Goal: Information Seeking & Learning: Learn about a topic

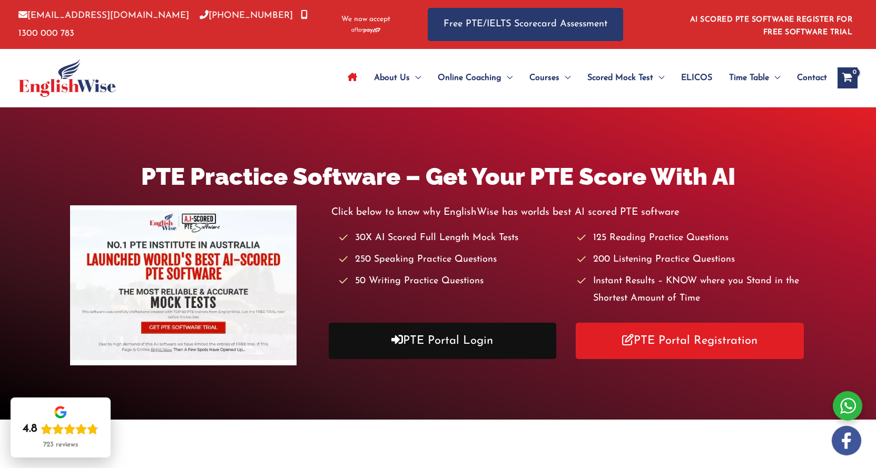
click at [397, 344] on icon at bounding box center [397, 340] width 12 height 12
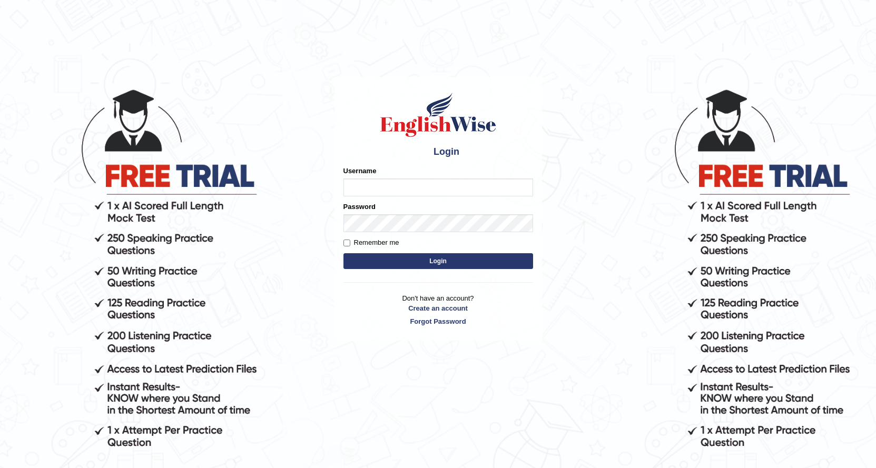
click at [413, 185] on input "Username" at bounding box center [438, 188] width 190 height 18
type input "0424525890"
click at [479, 260] on button "Login" at bounding box center [438, 261] width 190 height 16
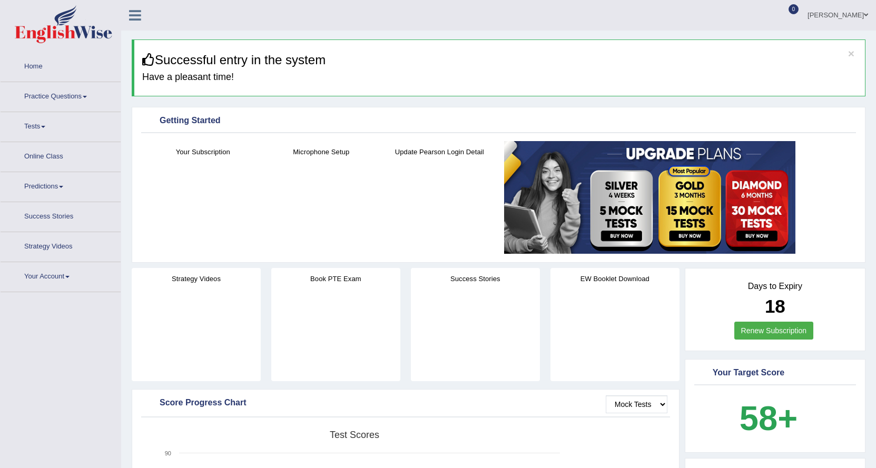
drag, startPoint x: 0, startPoint y: 318, endPoint x: 22, endPoint y: 326, distance: 23.0
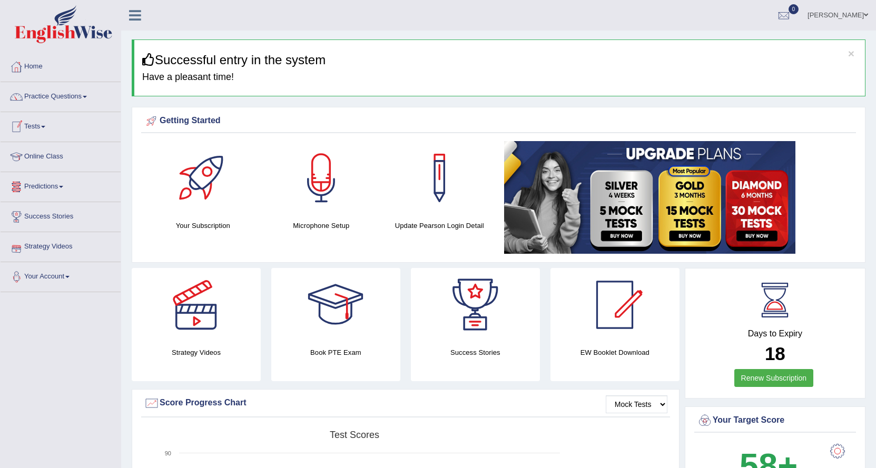
click at [38, 124] on link "Tests" at bounding box center [61, 125] width 120 height 26
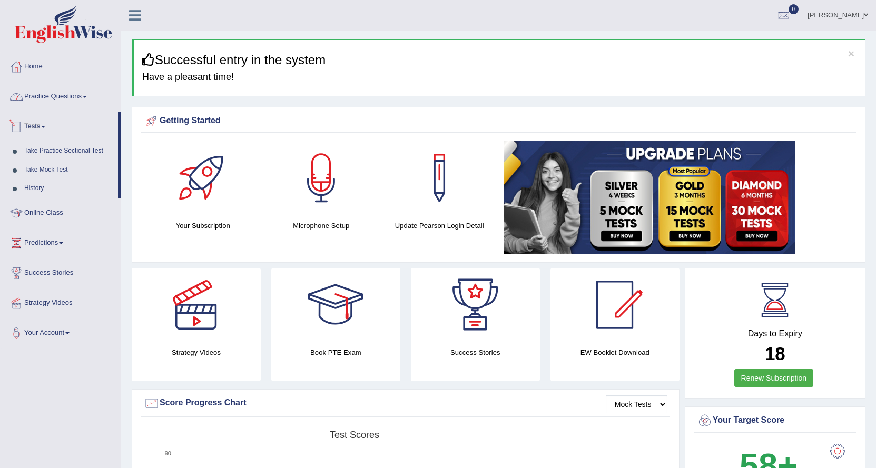
click at [53, 94] on link "Practice Questions" at bounding box center [61, 95] width 120 height 26
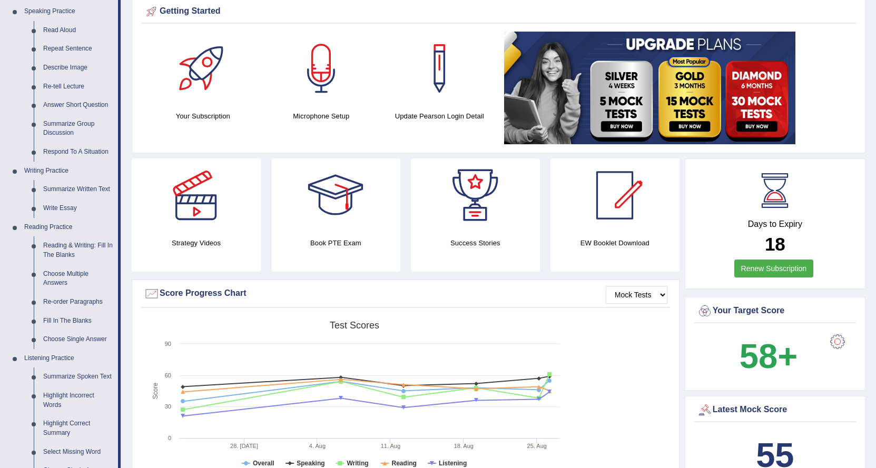
scroll to position [211, 0]
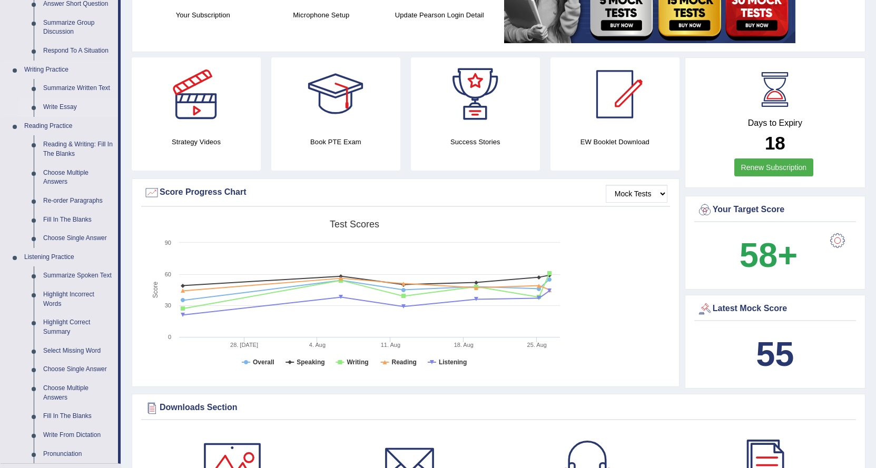
click at [54, 106] on link "Write Essay" at bounding box center [78, 107] width 80 height 19
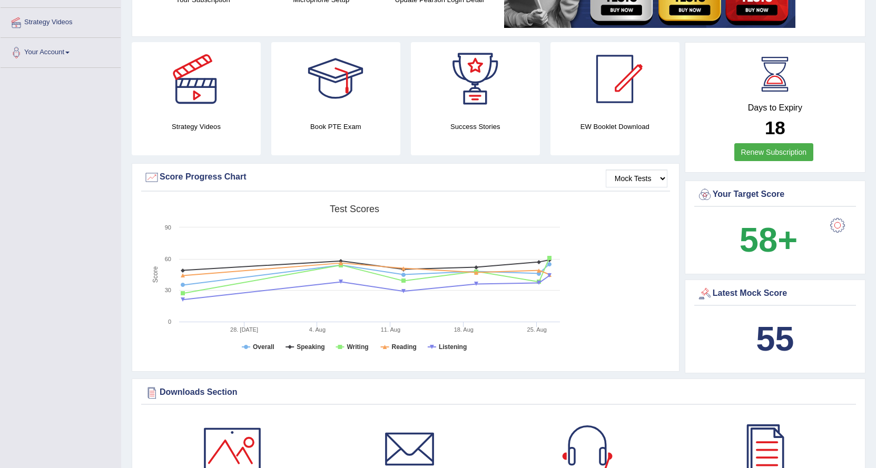
scroll to position [274, 0]
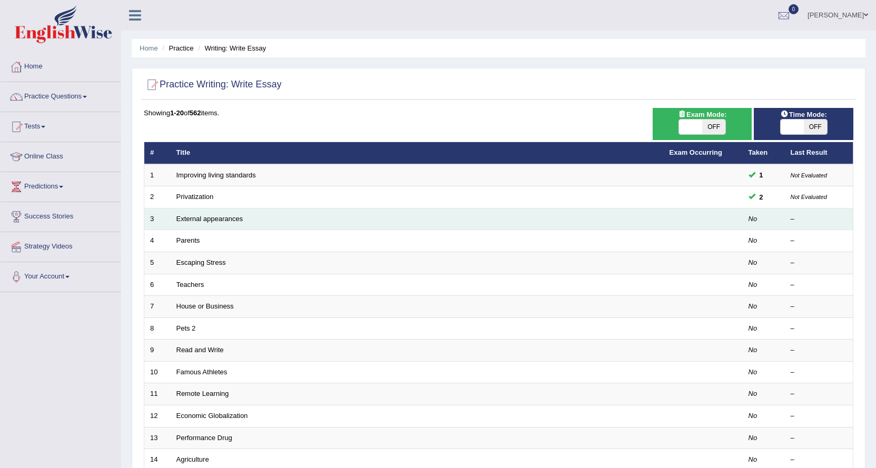
click at [713, 211] on td at bounding box center [703, 219] width 79 height 22
click at [212, 221] on link "External appearances" at bounding box center [209, 219] width 66 height 8
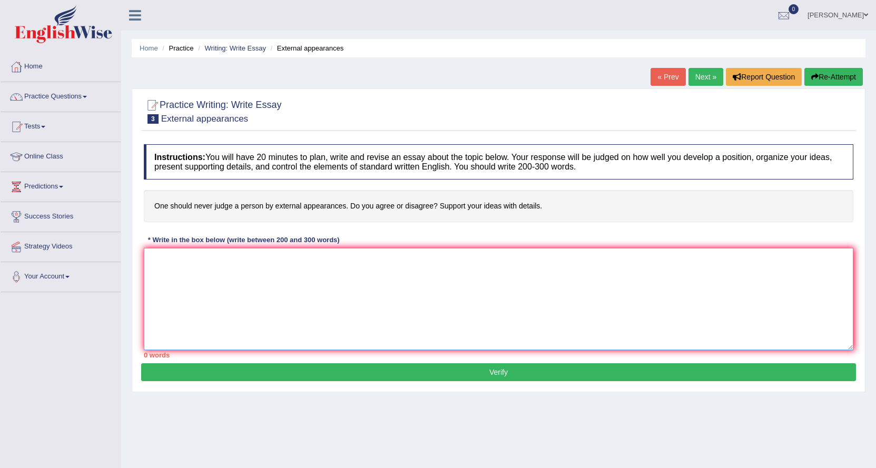
drag, startPoint x: 245, startPoint y: 271, endPoint x: 251, endPoint y: 272, distance: 6.3
click at [251, 271] on textarea at bounding box center [499, 299] width 710 height 102
type textarea "t"
click at [440, 258] on textarea "The increasing influence of esay topic o our livesd has ignites numerous discus…" at bounding box center [499, 299] width 710 height 102
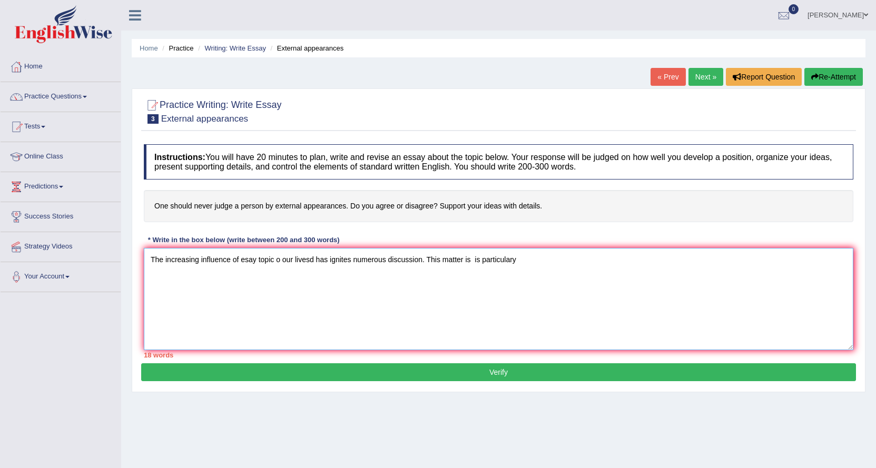
click at [480, 260] on textarea "The increasing influence of esay topic o our livesd has ignites numerous discus…" at bounding box center [499, 299] width 710 height 102
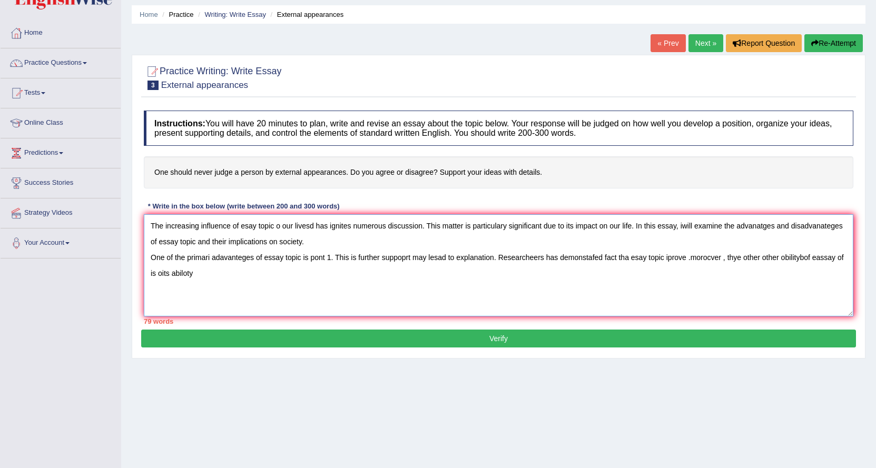
scroll to position [53, 0]
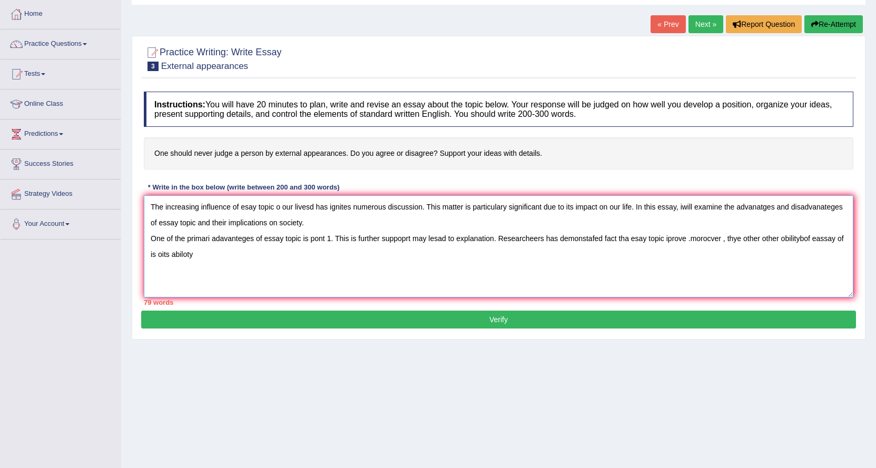
click at [800, 238] on textarea "The increasing influence of esay topic o our livesd has ignites numerous discus…" at bounding box center [499, 246] width 710 height 102
click at [206, 251] on textarea "The increasing influence of esay topic o our livesd has ignites numerous discus…" at bounding box center [499, 246] width 710 height 102
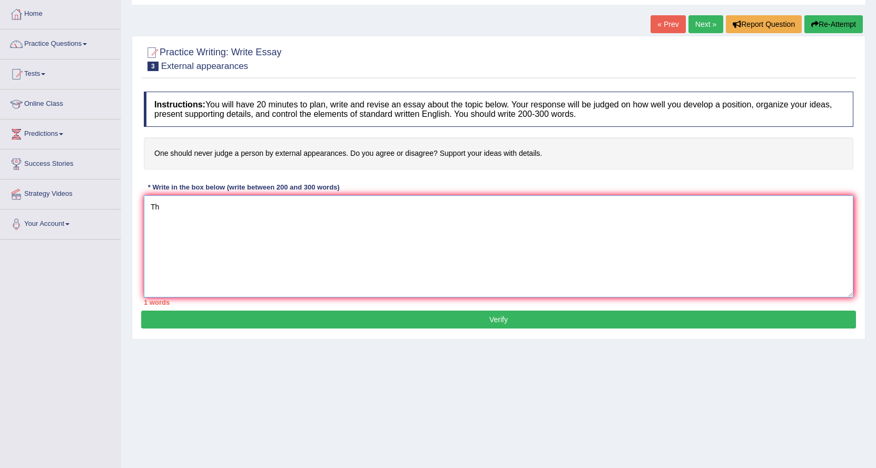
type textarea "T"
click at [42, 77] on link "Tests" at bounding box center [61, 73] width 120 height 26
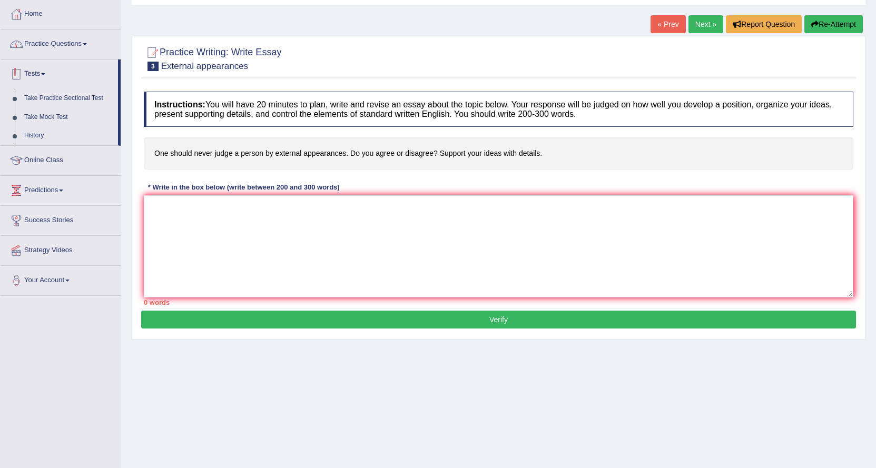
click at [48, 35] on link "Practice Questions" at bounding box center [61, 42] width 120 height 26
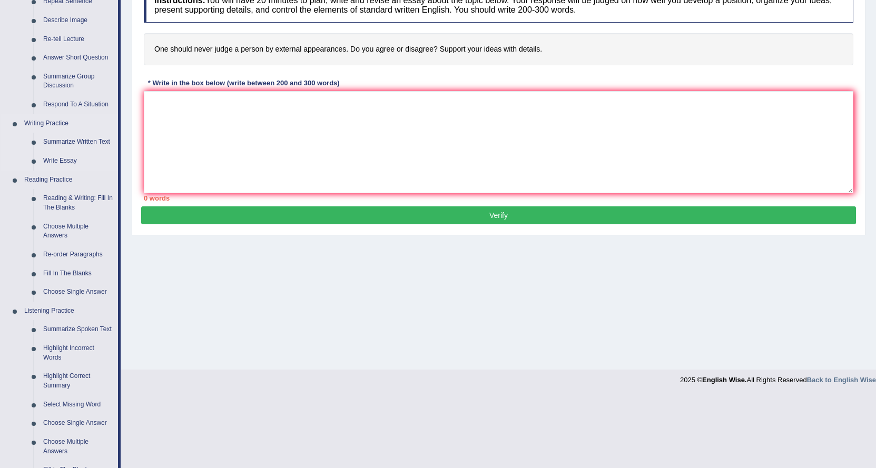
scroll to position [158, 0]
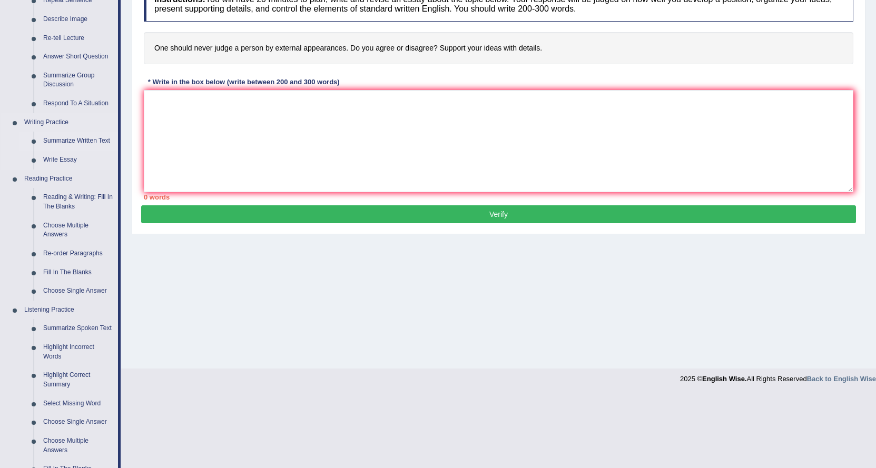
click at [69, 141] on link "Summarize Written Text" at bounding box center [78, 141] width 80 height 19
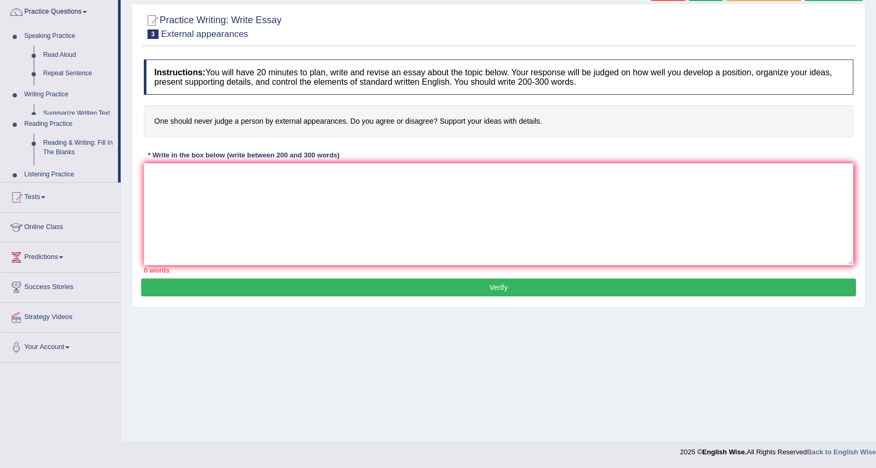
scroll to position [85, 0]
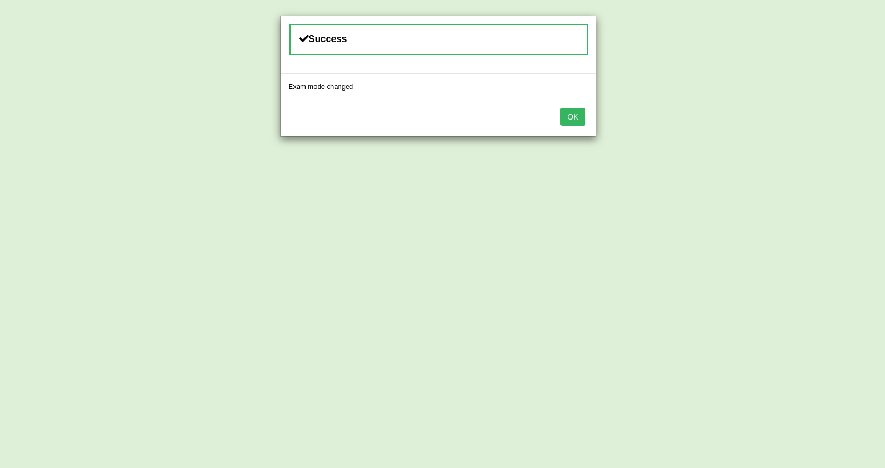
click at [566, 119] on button "OK" at bounding box center [572, 117] width 24 height 18
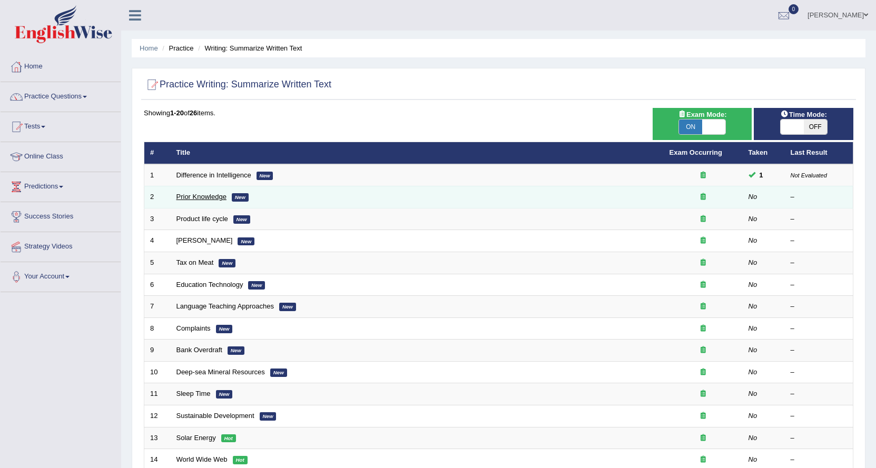
click at [202, 196] on link "Prior Knowledge" at bounding box center [201, 197] width 50 height 8
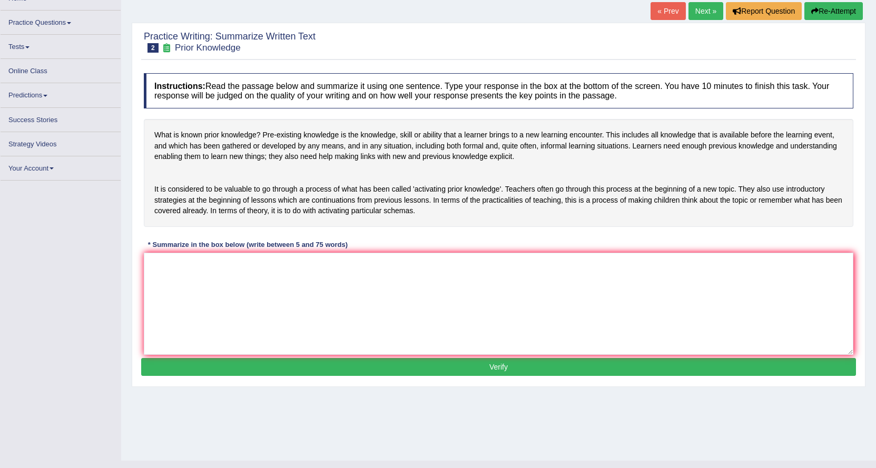
scroll to position [85, 0]
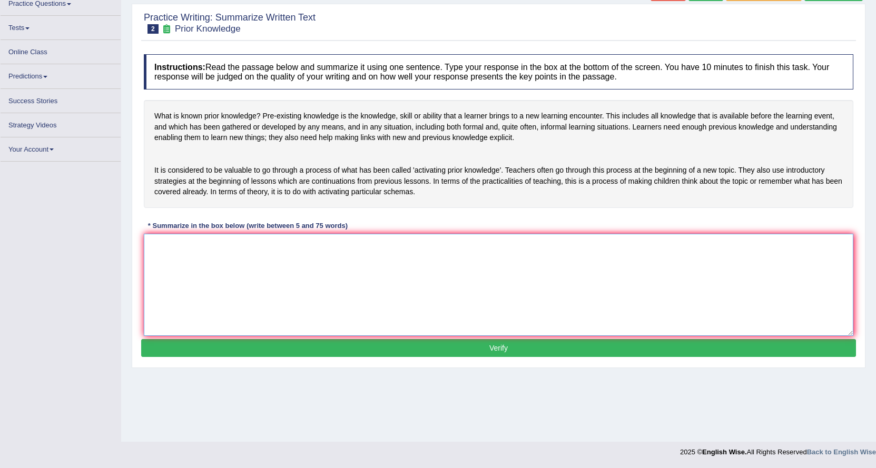
click at [298, 275] on textarea at bounding box center [499, 285] width 710 height 102
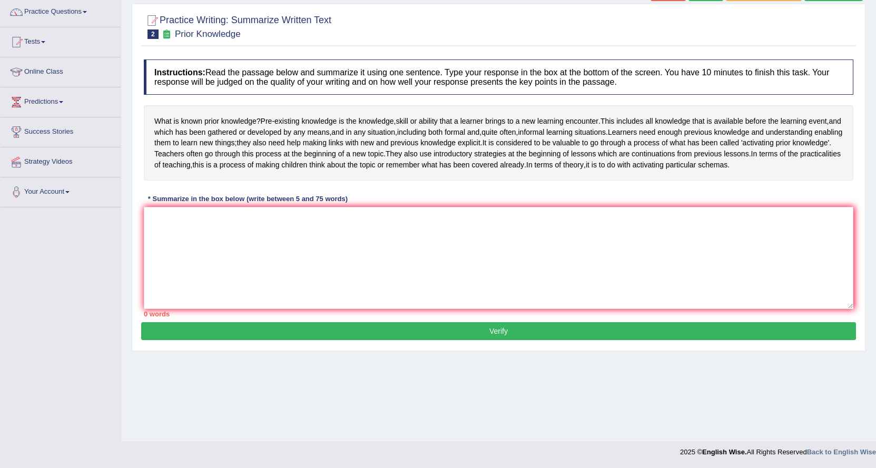
drag, startPoint x: 219, startPoint y: 192, endPoint x: 204, endPoint y: 250, distance: 60.2
click at [211, 181] on div "What is known prior knowledge ? Pre - existing knowledge is the knowledge , ski…" at bounding box center [499, 142] width 710 height 75
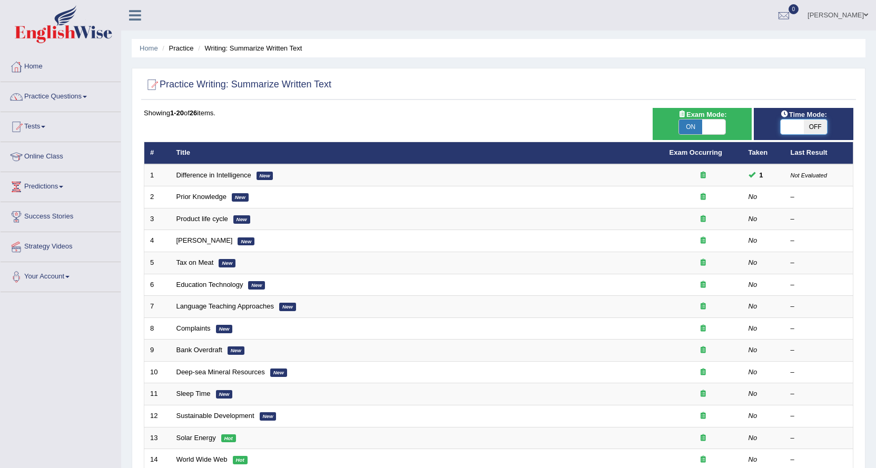
click at [797, 121] on span at bounding box center [792, 127] width 23 height 15
checkbox input "true"
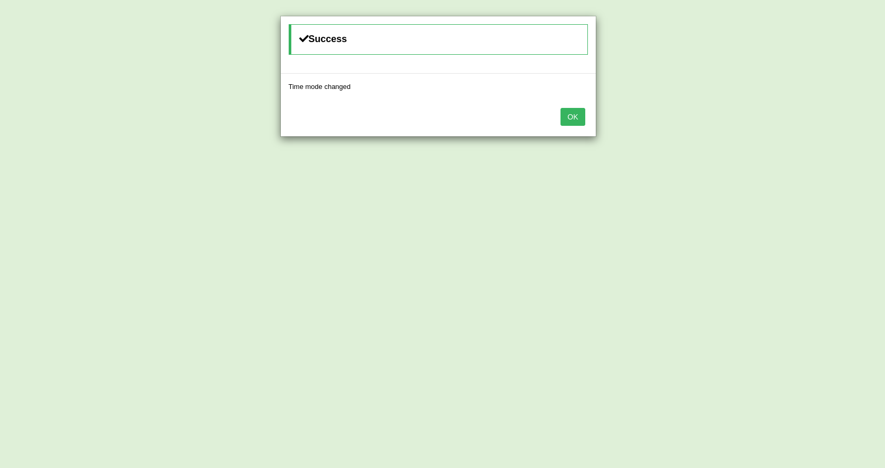
click at [570, 122] on button "OK" at bounding box center [572, 117] width 24 height 18
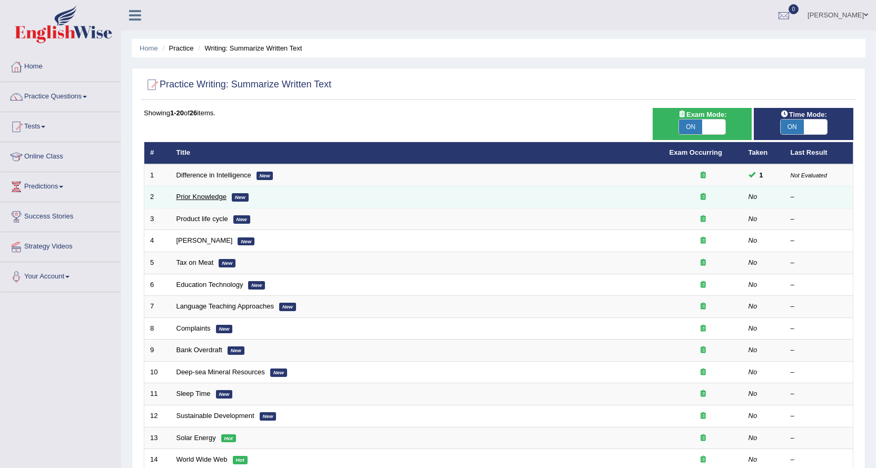
click at [208, 196] on link "Prior Knowledge" at bounding box center [201, 197] width 50 height 8
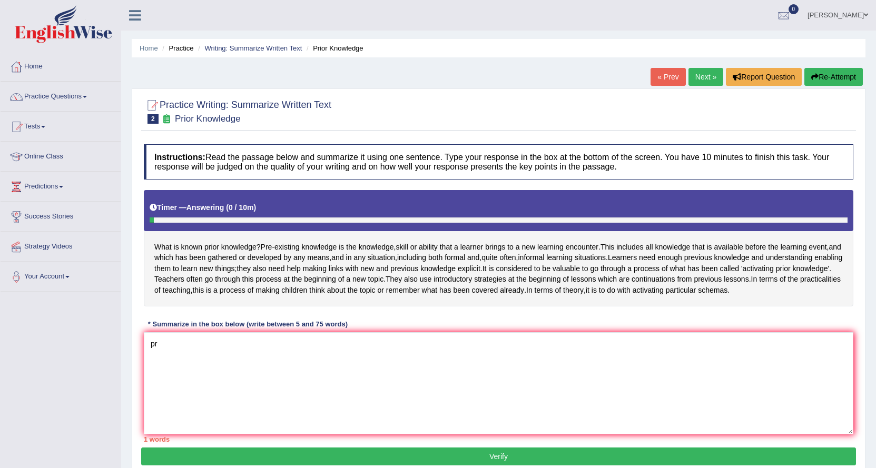
type textarea "p"
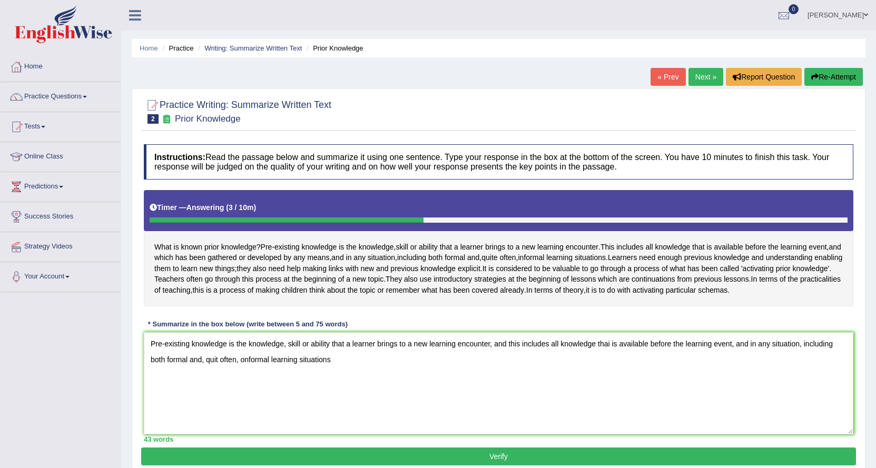
click at [241, 382] on textarea "Pre-existing knowledge is the knowledge, skill or ability that a learner brings…" at bounding box center [499, 383] width 710 height 102
click at [327, 381] on textarea "Pre-existing knowledge is the knowledge, skill or ability that a learner brings…" at bounding box center [499, 383] width 710 height 102
click at [336, 381] on textarea "Pre-existing knowledge is the knowledge, skill or ability that a learner brings…" at bounding box center [499, 383] width 710 height 102
click at [396, 382] on textarea "Pre-existing knowledge is the knowledge, skill or ability that a learner brings…" at bounding box center [499, 383] width 710 height 102
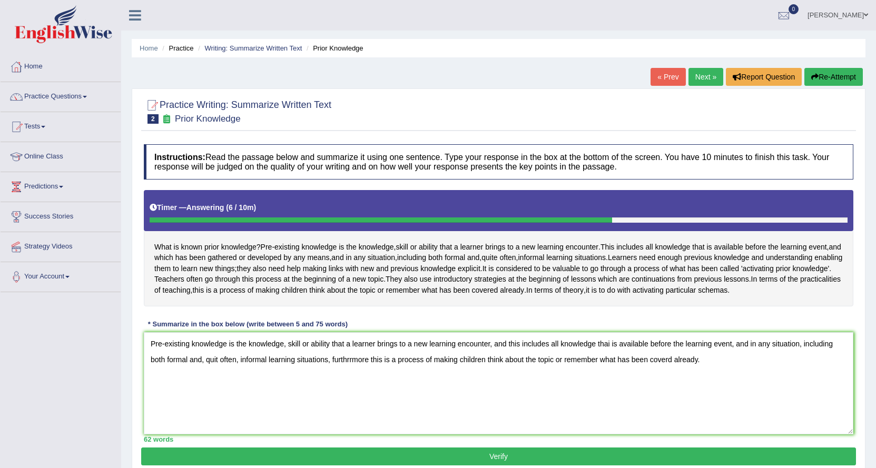
click at [349, 385] on textarea "Pre-existing knowledge is the knowledge, skill or ability that a learner brings…" at bounding box center [499, 383] width 710 height 102
drag, startPoint x: 379, startPoint y: 413, endPoint x: 461, endPoint y: 425, distance: 82.5
click at [381, 413] on textarea "Pre-existing knowledge is the knowledge, skill or ability that a learner brings…" at bounding box center [499, 383] width 710 height 102
drag, startPoint x: 347, startPoint y: 409, endPoint x: 486, endPoint y: 444, distance: 143.3
click at [357, 416] on textarea "Pre-existing knowledge is the knowledge, skill or ability that a learner brings…" at bounding box center [499, 383] width 710 height 102
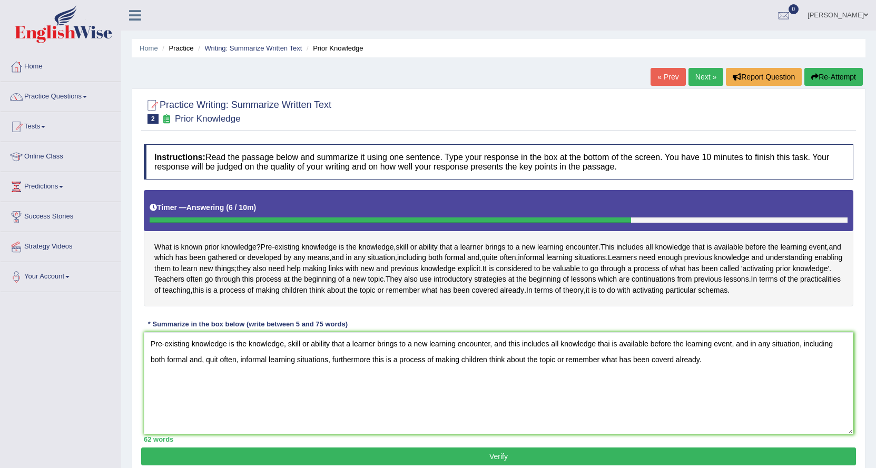
click at [669, 382] on textarea "Pre-existing knowledge is the knowledge, skill or ability that a learner brings…" at bounding box center [499, 383] width 710 height 102
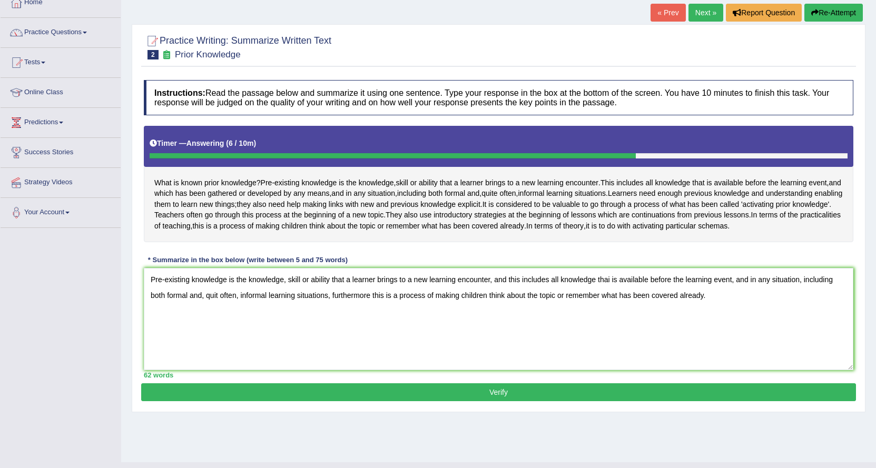
scroll to position [85, 0]
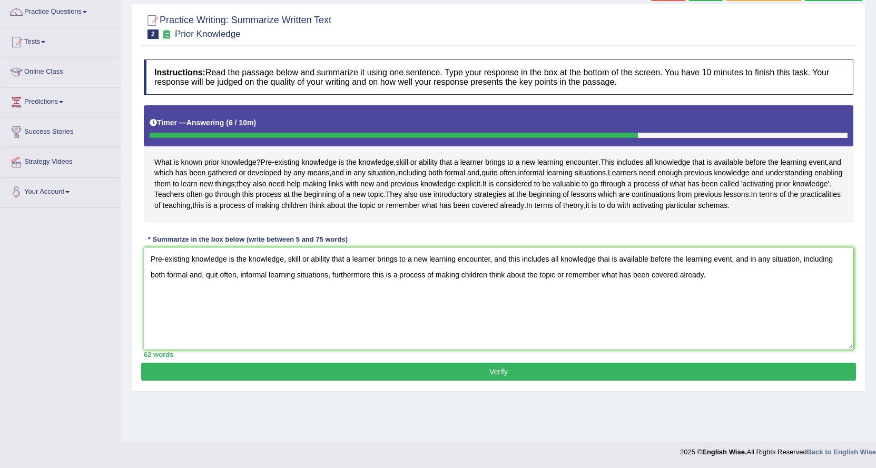
type textarea "Pre-existing knowledge is the knowledge, skill or ability that a learner brings…"
click at [509, 360] on div "62 words" at bounding box center [499, 355] width 710 height 10
click at [499, 381] on button "Verify" at bounding box center [498, 372] width 715 height 18
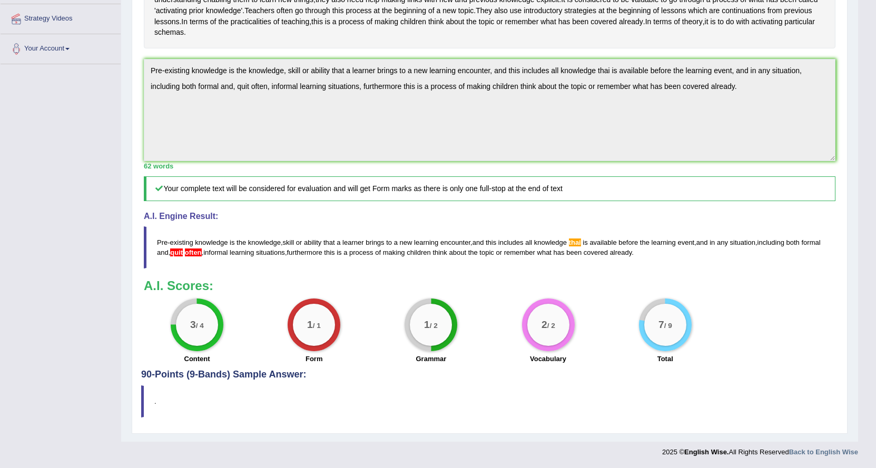
scroll to position [0, 0]
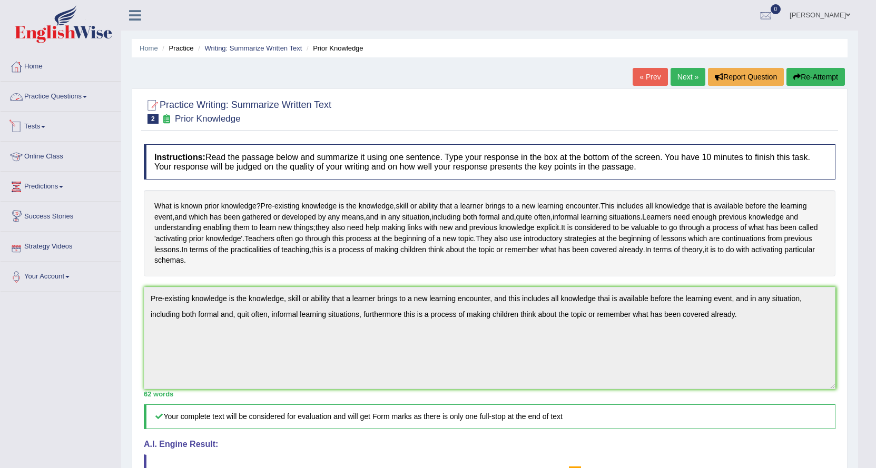
click at [75, 95] on link "Practice Questions" at bounding box center [61, 95] width 120 height 26
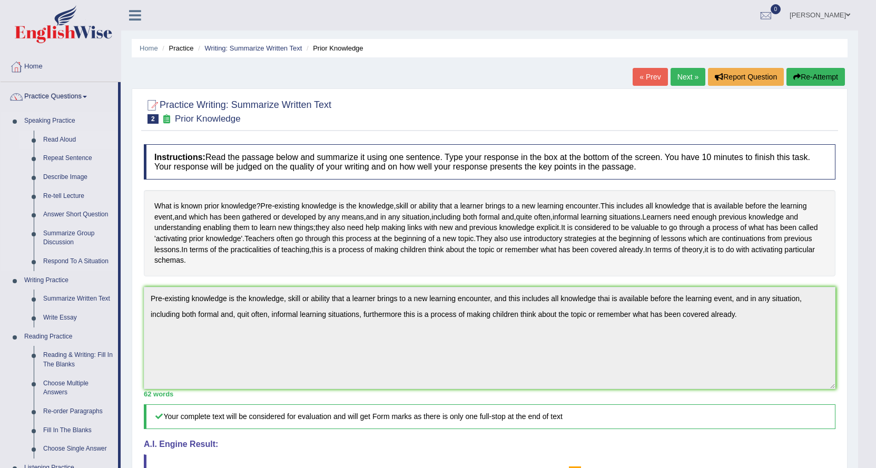
click at [70, 142] on link "Read Aloud" at bounding box center [78, 140] width 80 height 19
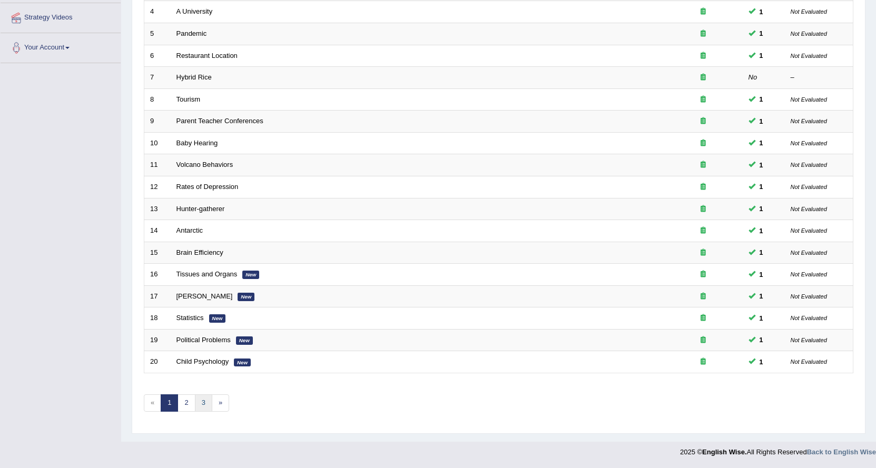
click at [205, 399] on link "3" at bounding box center [203, 403] width 17 height 17
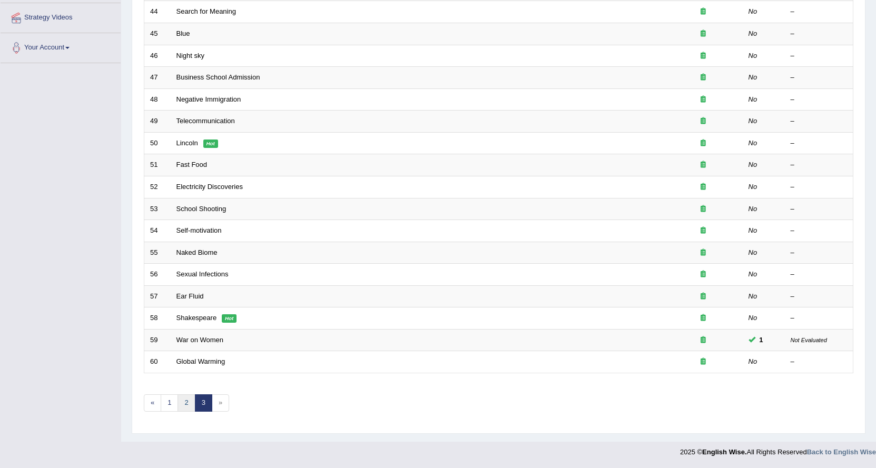
click at [185, 402] on link "2" at bounding box center [186, 403] width 17 height 17
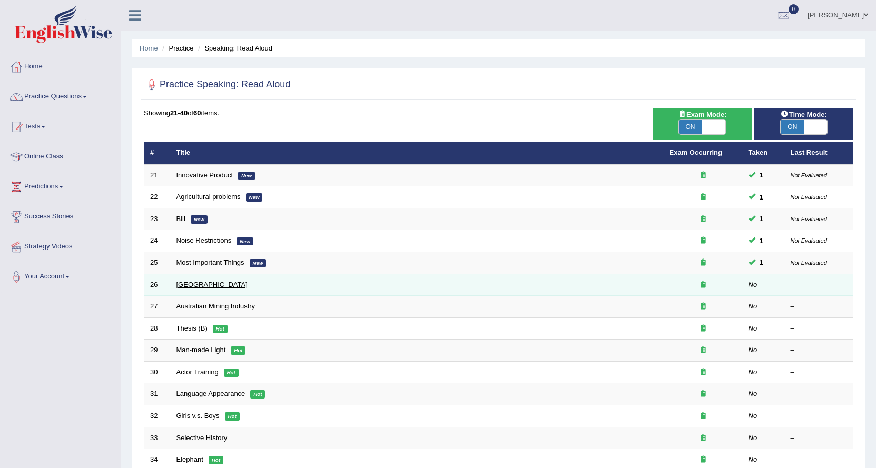
click at [203, 281] on link "[GEOGRAPHIC_DATA]" at bounding box center [211, 285] width 71 height 8
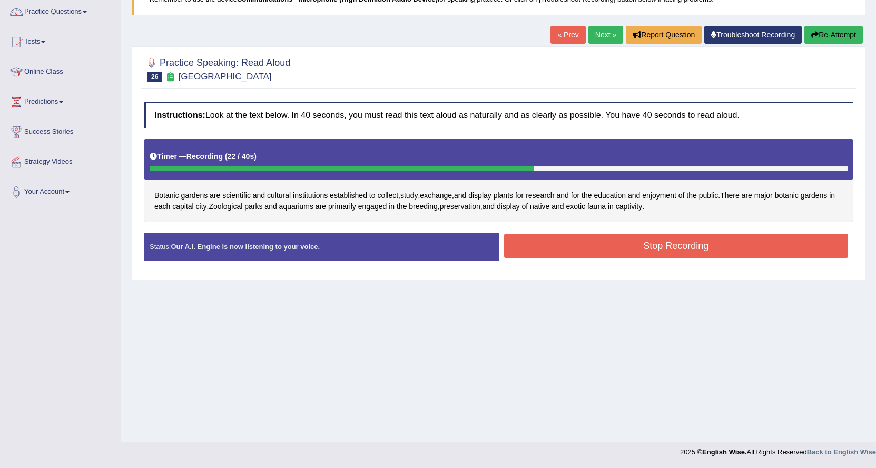
click at [684, 243] on button "Stop Recording" at bounding box center [676, 246] width 344 height 24
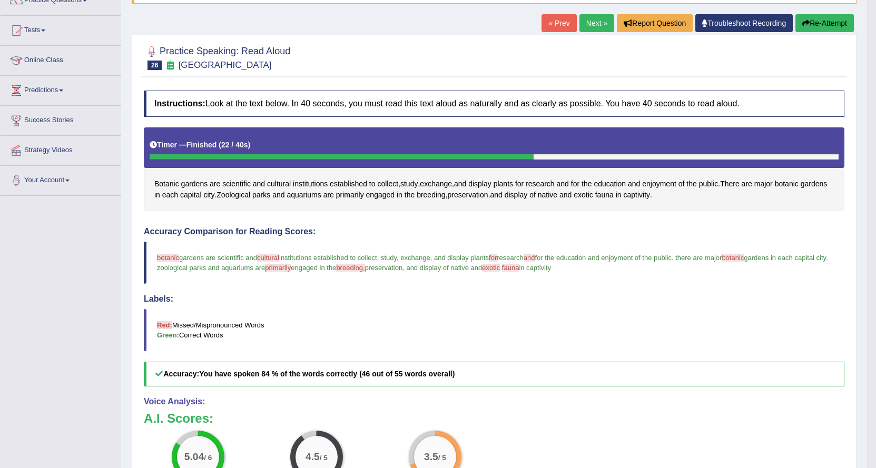
scroll to position [76, 0]
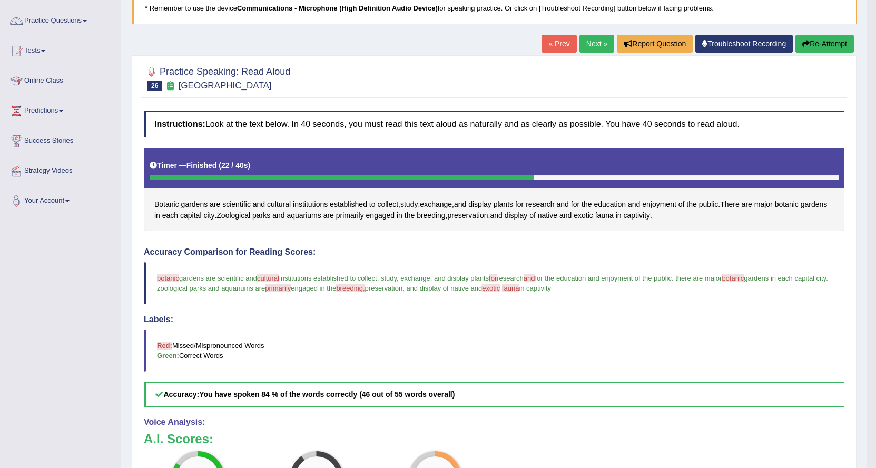
click at [591, 44] on link "Next »" at bounding box center [596, 44] width 35 height 18
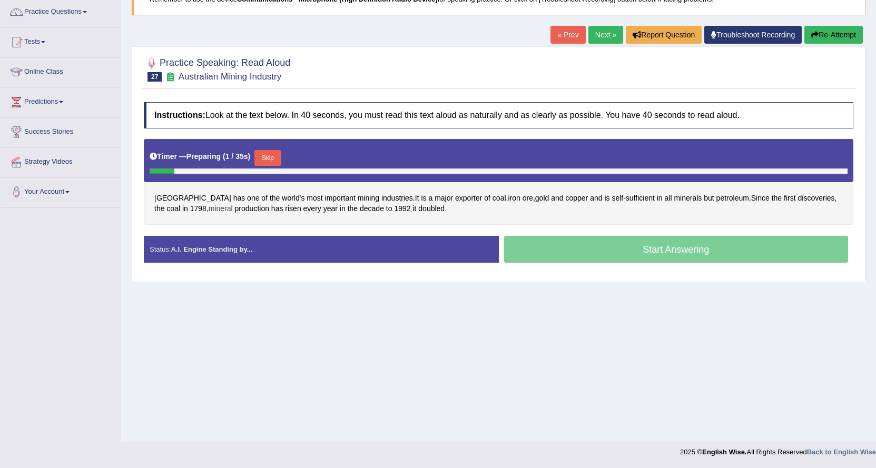
scroll to position [85, 0]
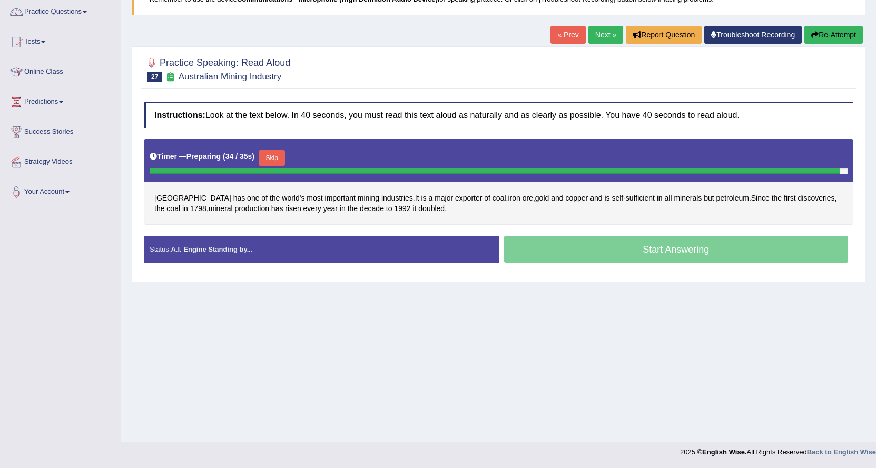
click at [80, 395] on div "Toggle navigation Home Practice Questions Speaking Practice Read Aloud Repeat S…" at bounding box center [438, 189] width 876 height 548
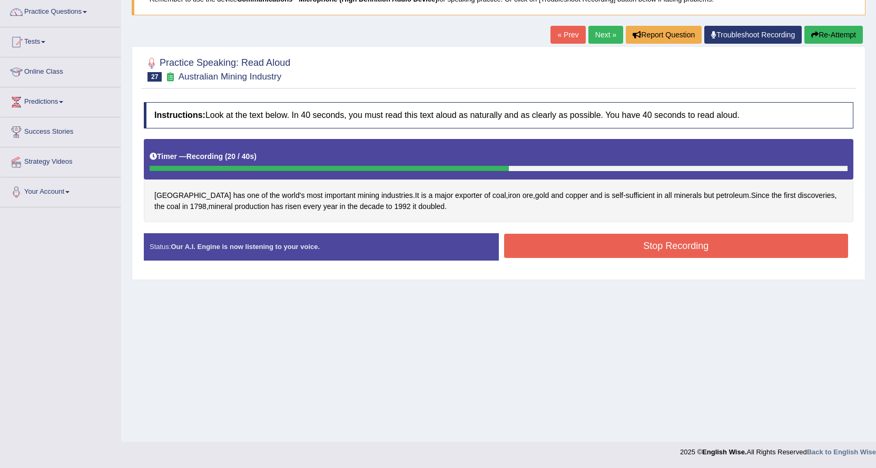
click at [577, 248] on button "Stop Recording" at bounding box center [676, 246] width 344 height 24
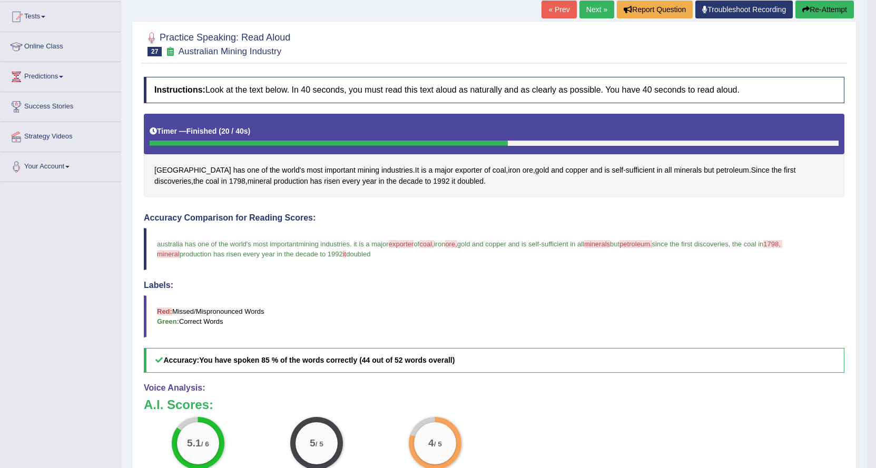
scroll to position [0, 0]
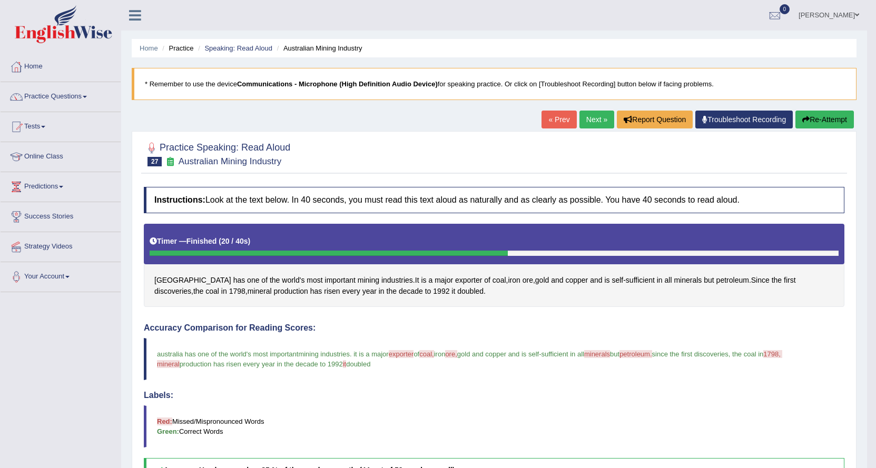
click at [590, 118] on link "Next »" at bounding box center [596, 120] width 35 height 18
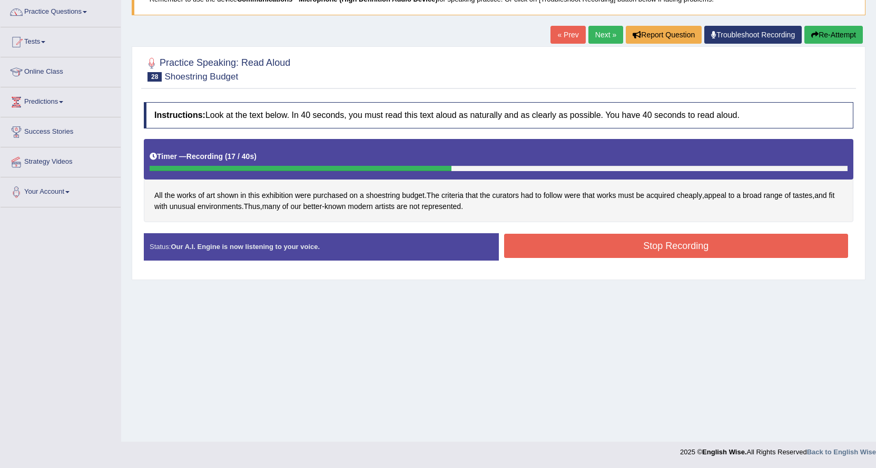
click at [635, 251] on button "Stop Recording" at bounding box center [676, 246] width 344 height 24
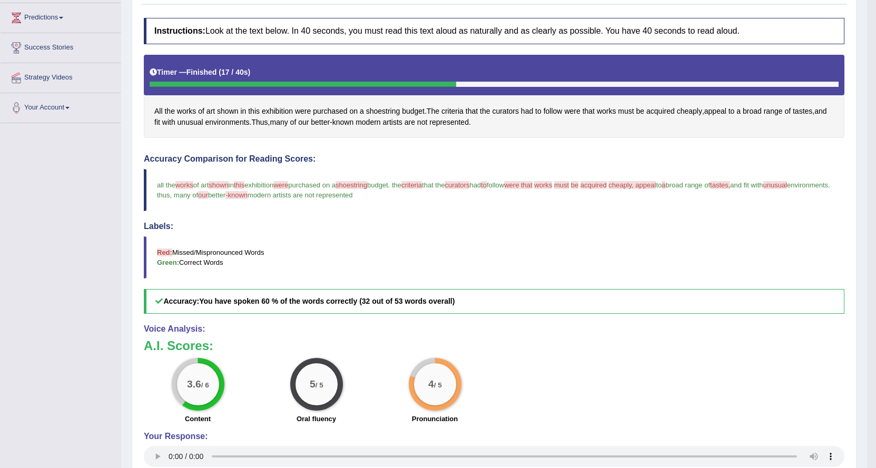
scroll to position [23, 0]
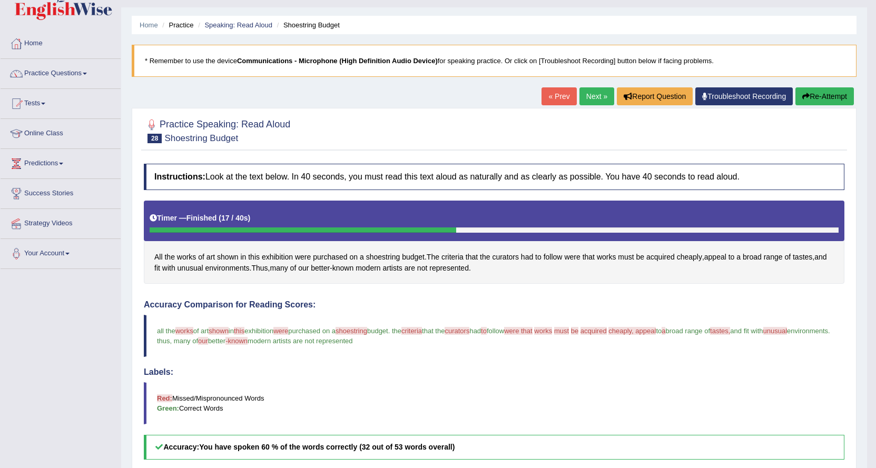
click at [586, 93] on link "Next »" at bounding box center [596, 96] width 35 height 18
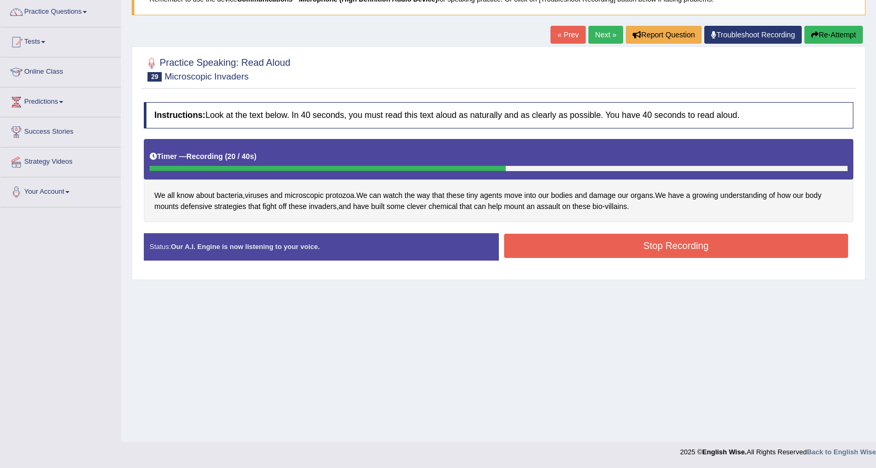
click at [623, 239] on button "Stop Recording" at bounding box center [676, 246] width 344 height 24
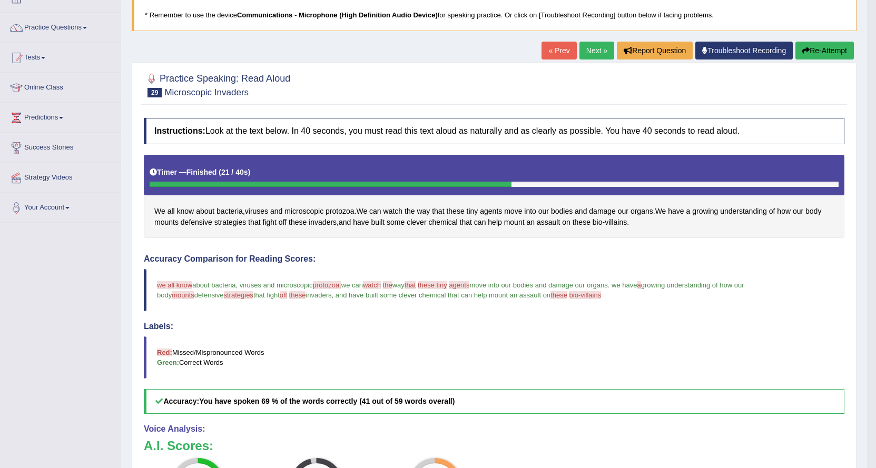
scroll to position [23, 0]
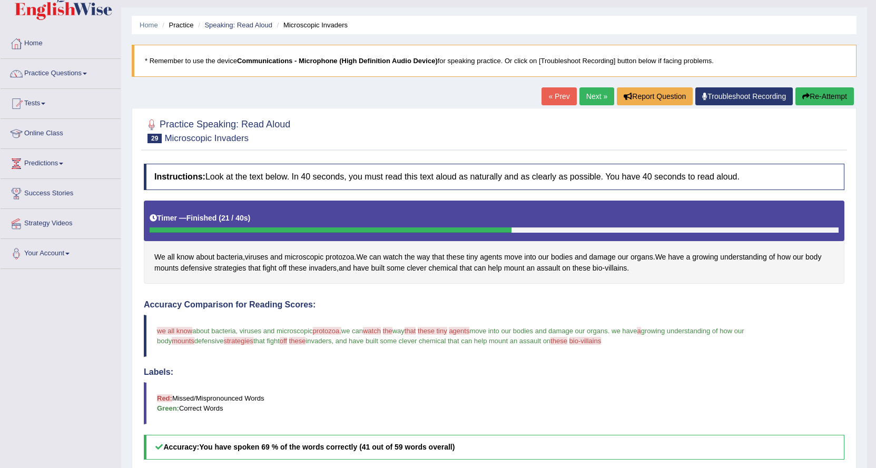
click at [584, 96] on link "Next »" at bounding box center [596, 96] width 35 height 18
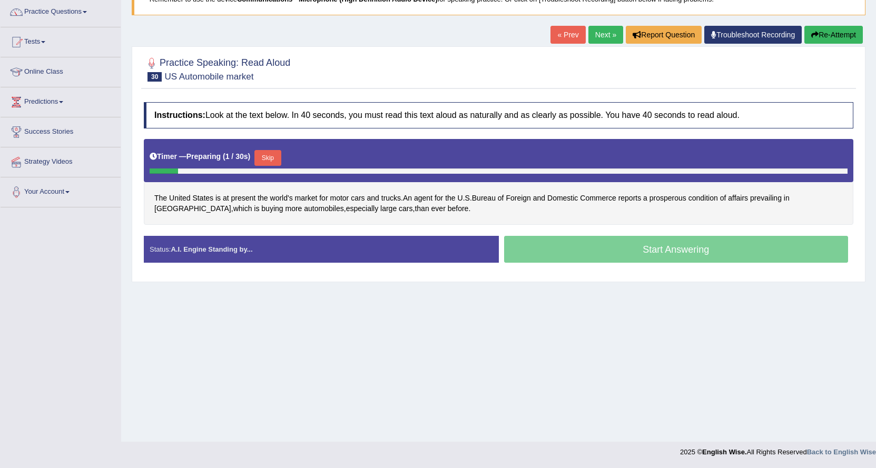
scroll to position [85, 0]
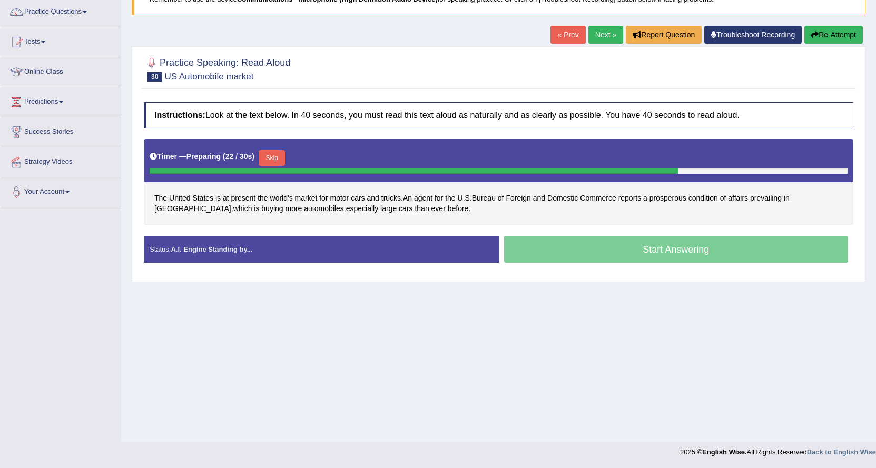
click at [278, 158] on button "Skip" at bounding box center [272, 158] width 26 height 16
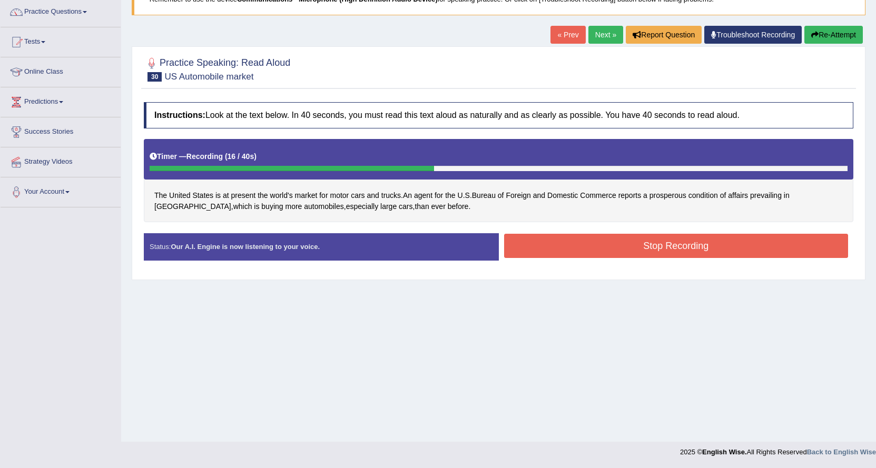
click at [562, 243] on button "Stop Recording" at bounding box center [676, 246] width 344 height 24
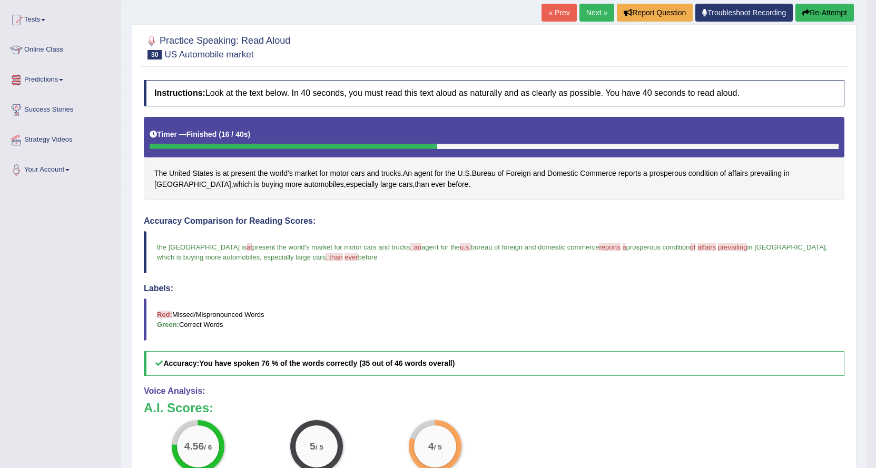
scroll to position [0, 0]
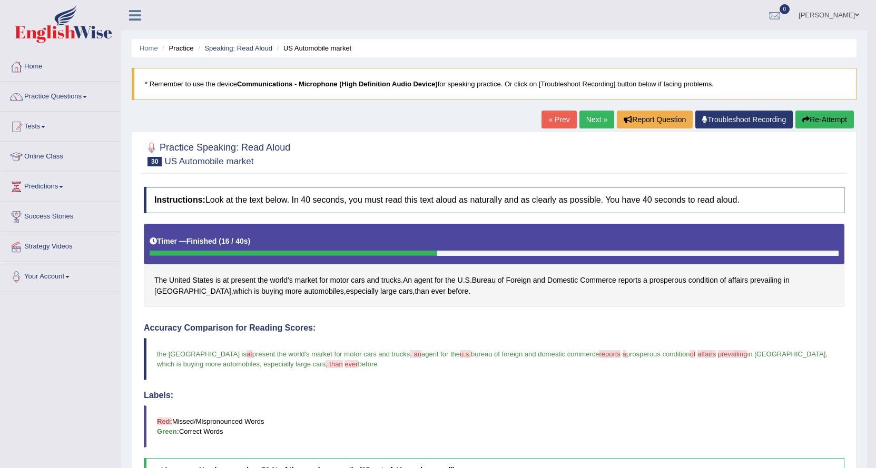
click at [579, 118] on link "Next »" at bounding box center [596, 120] width 35 height 18
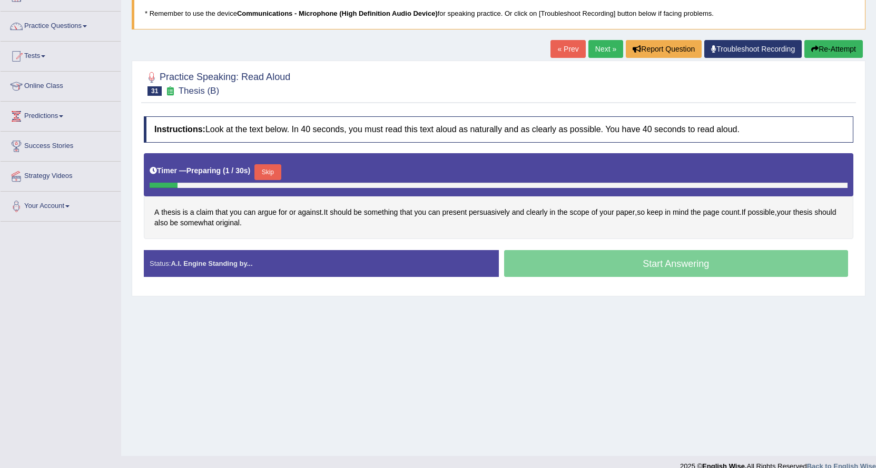
scroll to position [85, 0]
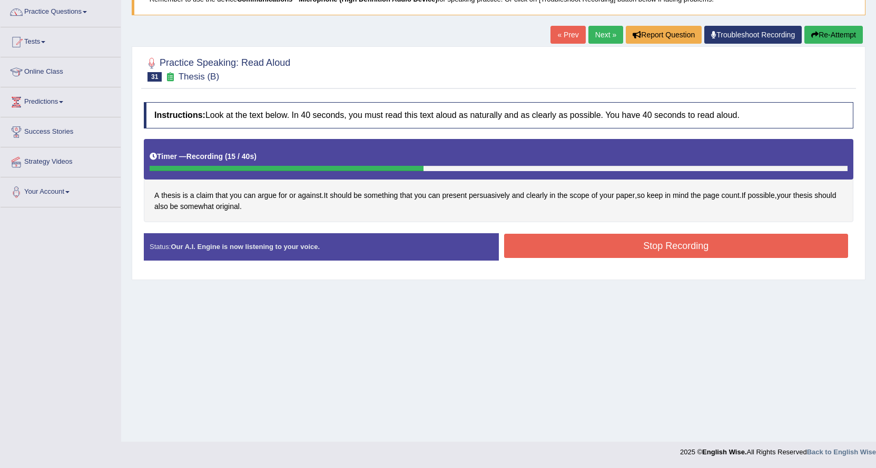
click at [524, 244] on button "Stop Recording" at bounding box center [676, 246] width 344 height 24
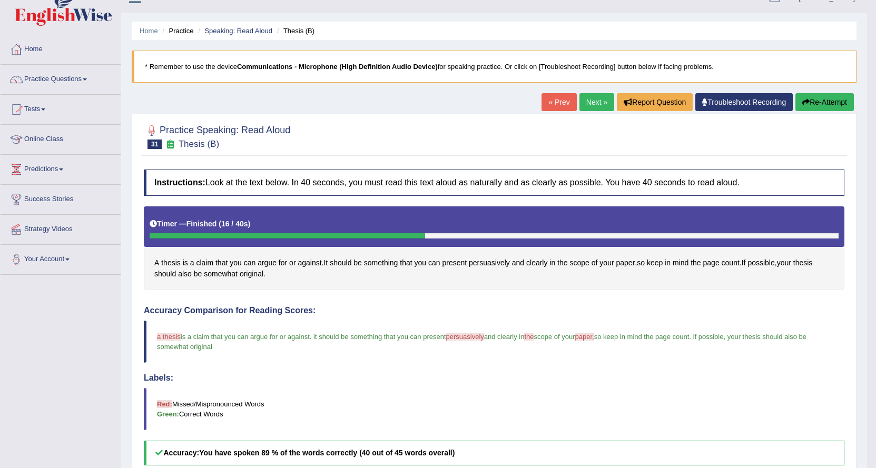
scroll to position [0, 0]
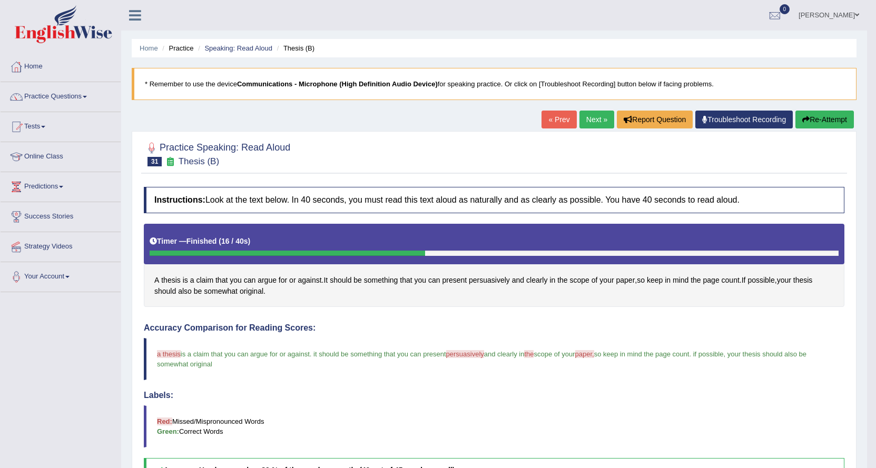
click at [583, 114] on link "Next »" at bounding box center [596, 120] width 35 height 18
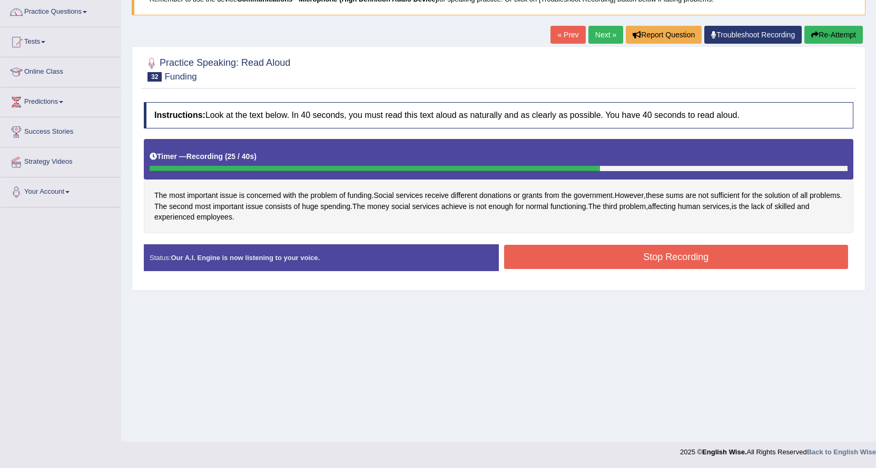
click at [567, 257] on button "Stop Recording" at bounding box center [676, 257] width 344 height 24
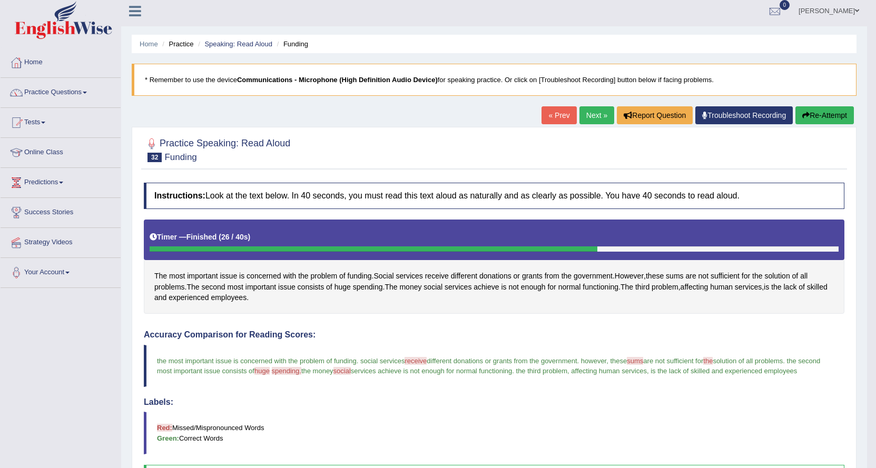
scroll to position [2, 0]
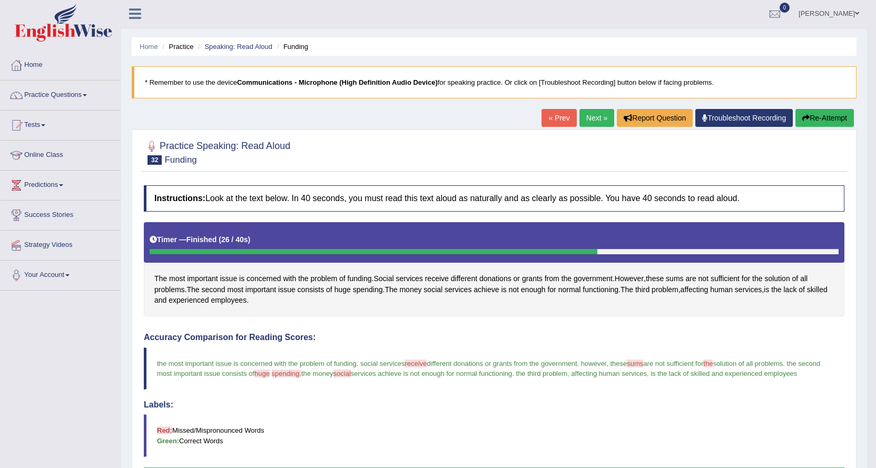
click at [587, 114] on link "Next »" at bounding box center [596, 118] width 35 height 18
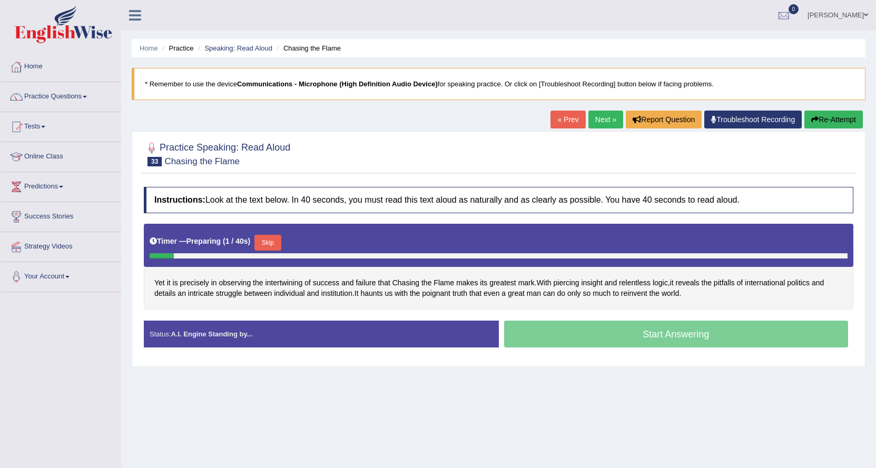
scroll to position [85, 0]
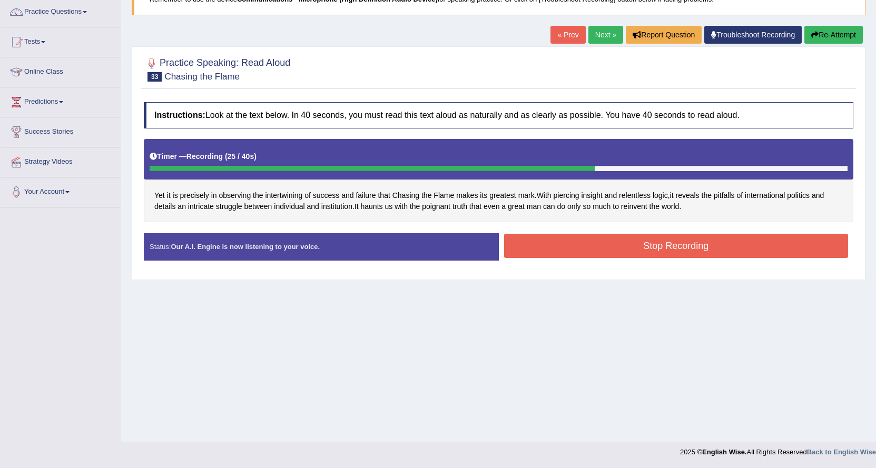
click at [550, 248] on button "Stop Recording" at bounding box center [676, 246] width 344 height 24
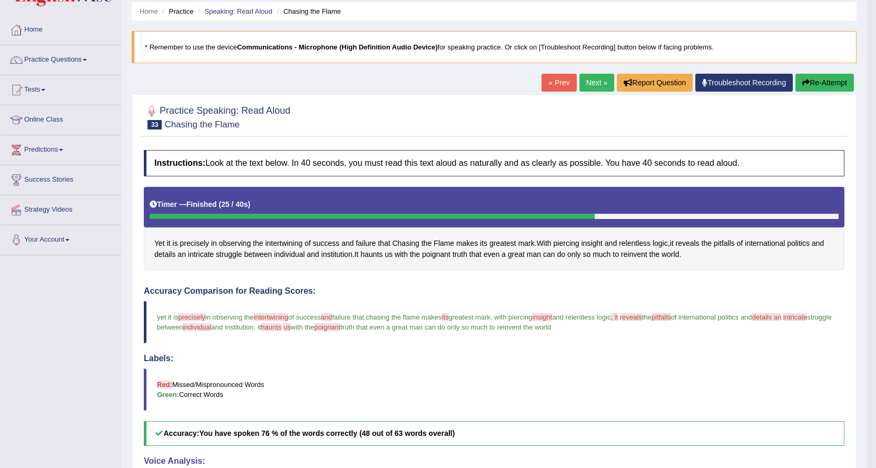
scroll to position [0, 0]
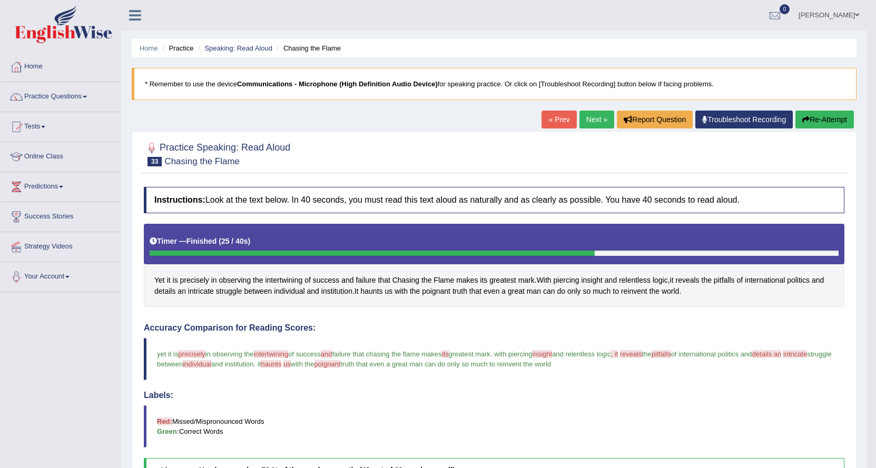
click at [591, 121] on link "Next »" at bounding box center [596, 120] width 35 height 18
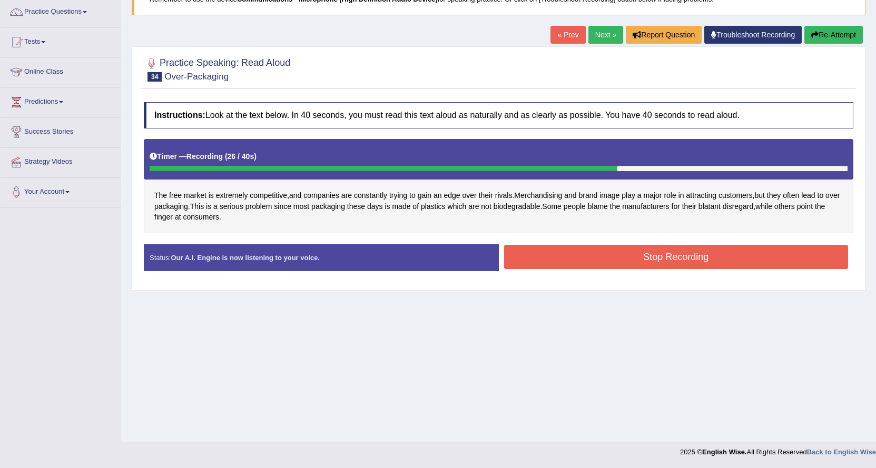
click at [539, 256] on button "Stop Recording" at bounding box center [676, 257] width 344 height 24
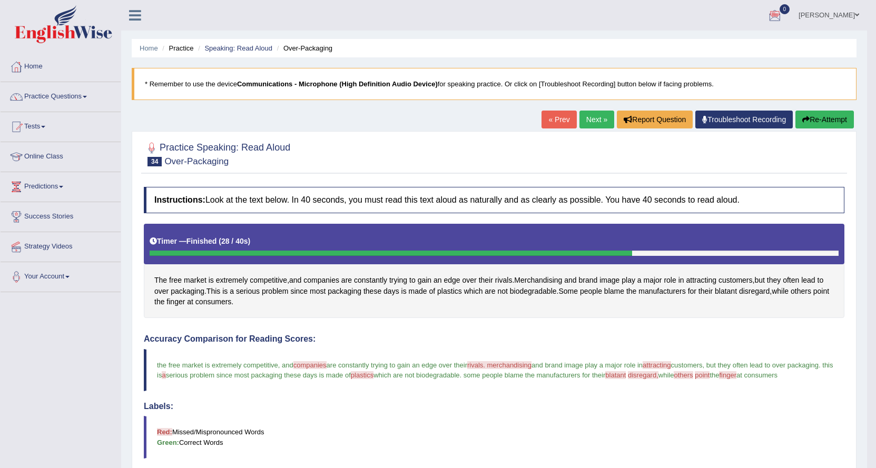
click at [585, 114] on link "Next »" at bounding box center [596, 120] width 35 height 18
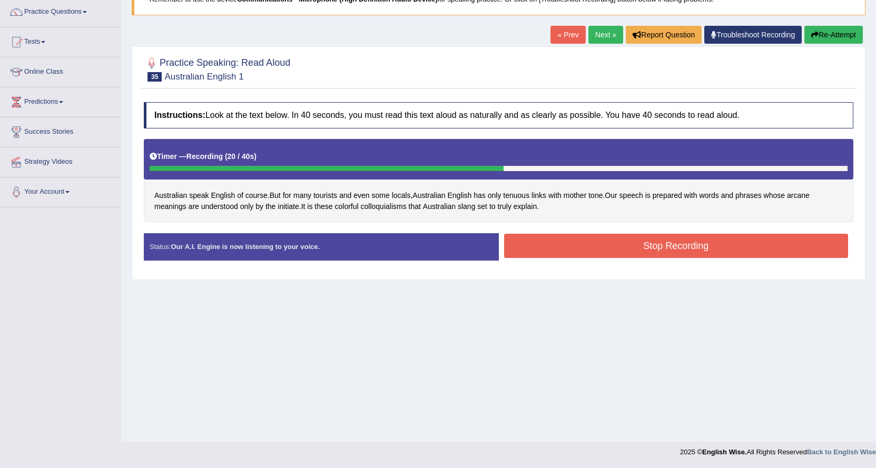
click at [533, 250] on button "Stop Recording" at bounding box center [676, 246] width 344 height 24
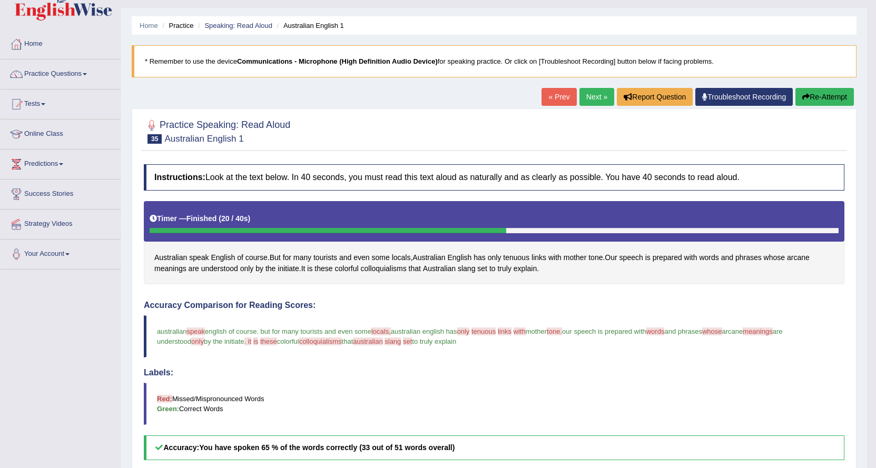
scroll to position [14, 0]
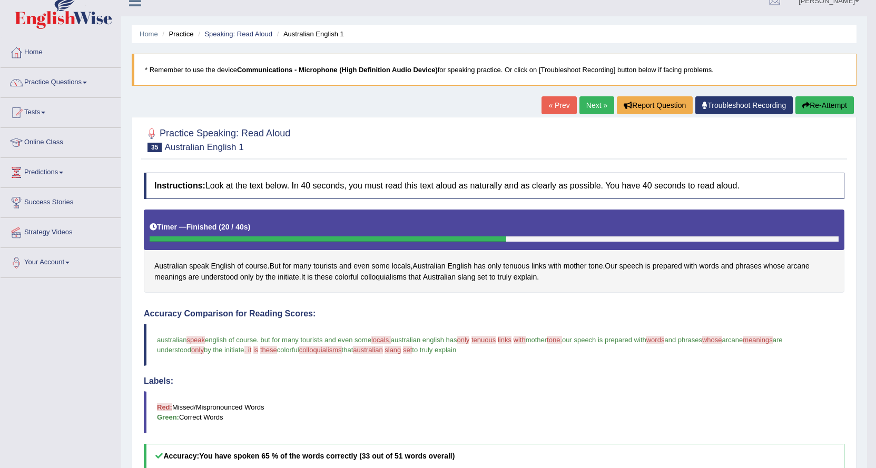
click at [582, 103] on link "Next »" at bounding box center [596, 105] width 35 height 18
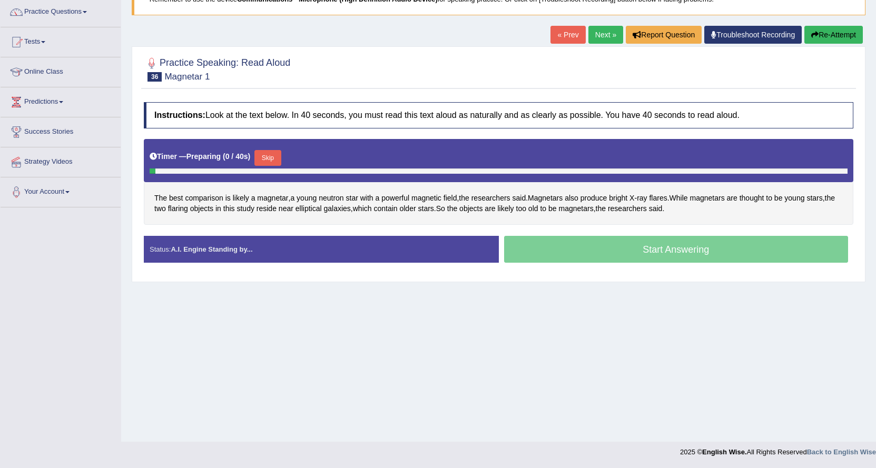
scroll to position [85, 0]
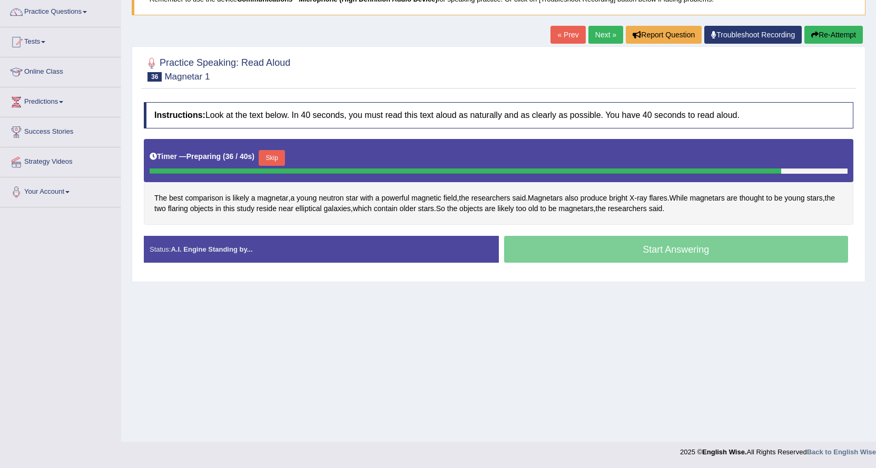
click at [277, 156] on button "Skip" at bounding box center [272, 158] width 26 height 16
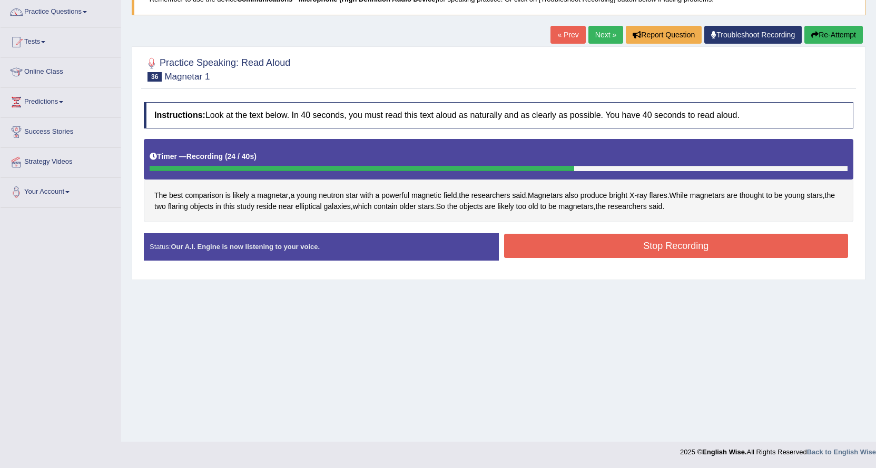
drag, startPoint x: 697, startPoint y: 243, endPoint x: 692, endPoint y: 235, distance: 9.7
click at [696, 244] on button "Stop Recording" at bounding box center [676, 246] width 344 height 24
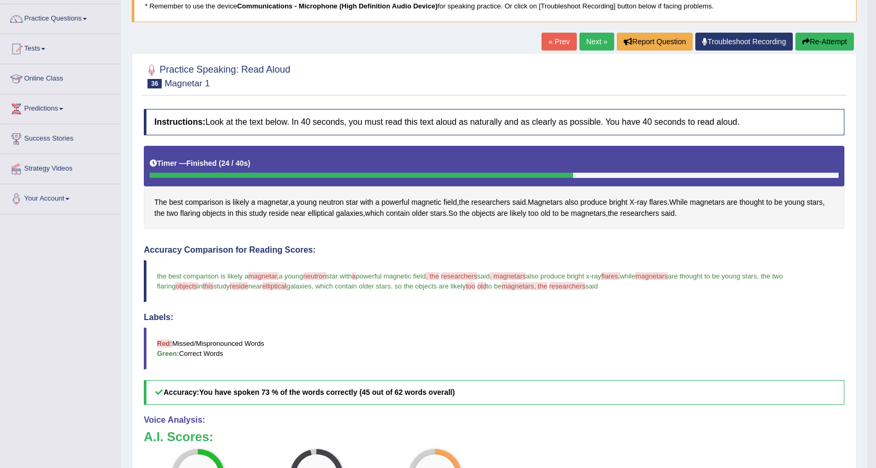
scroll to position [67, 0]
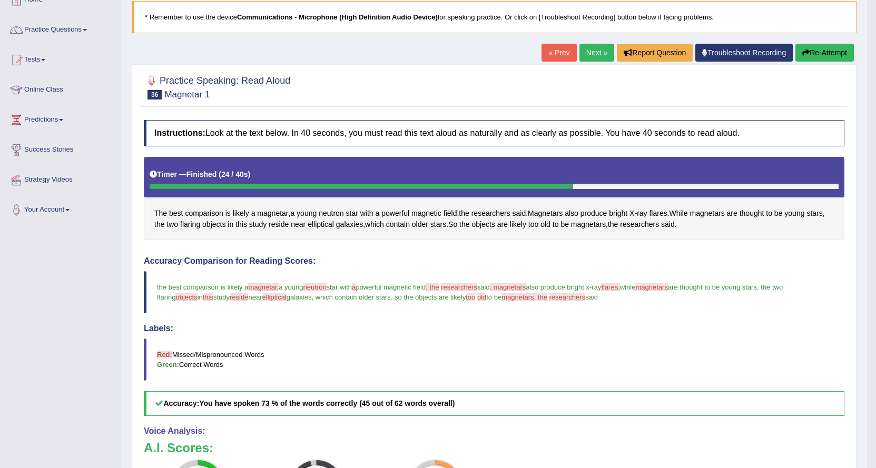
click at [265, 285] on span "magnetar," at bounding box center [263, 287] width 31 height 8
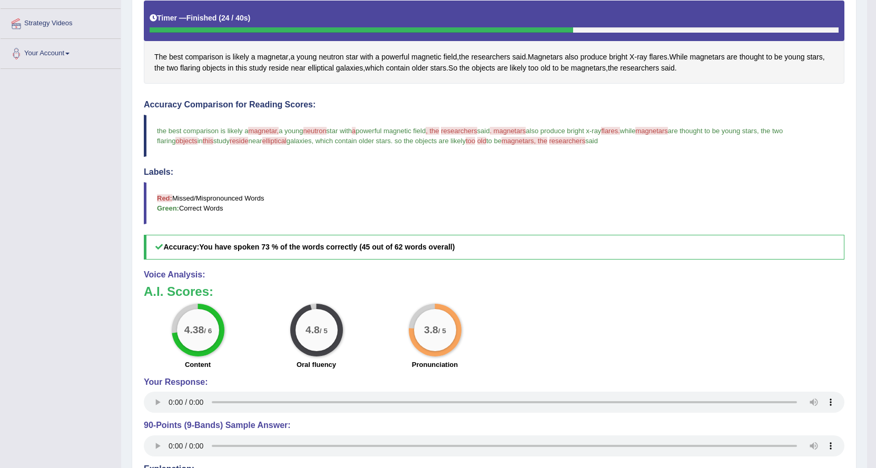
scroll to position [383, 0]
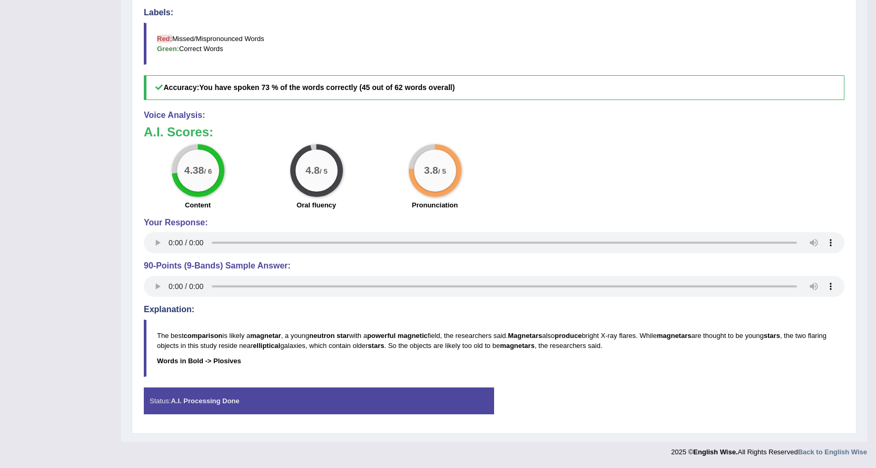
click at [229, 355] on blockquote "The best comparison is likely a magnetar , a young neutron star with a powerful…" at bounding box center [494, 348] width 701 height 57
click at [169, 357] on b "Words in Bold -> Plosives" at bounding box center [199, 361] width 84 height 8
click at [220, 357] on b "Words in Bold -> Plosives" at bounding box center [199, 361] width 84 height 8
click at [223, 357] on b "Words in Bold -> Plosives" at bounding box center [199, 361] width 84 height 8
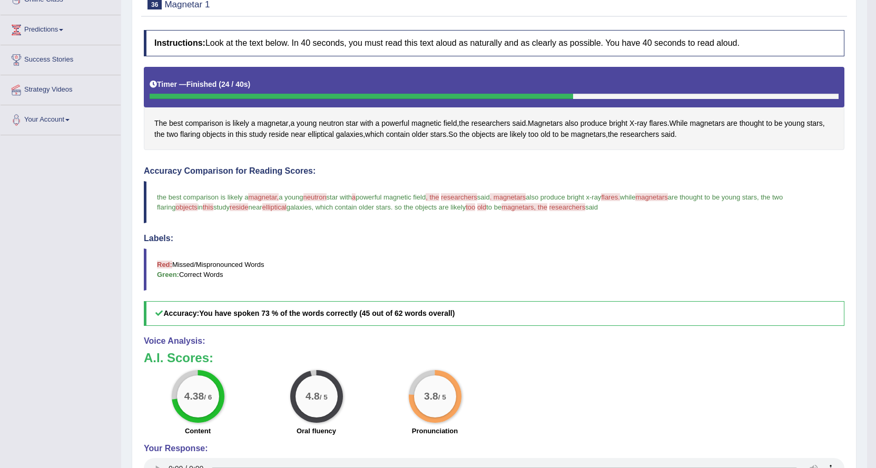
scroll to position [14, 0]
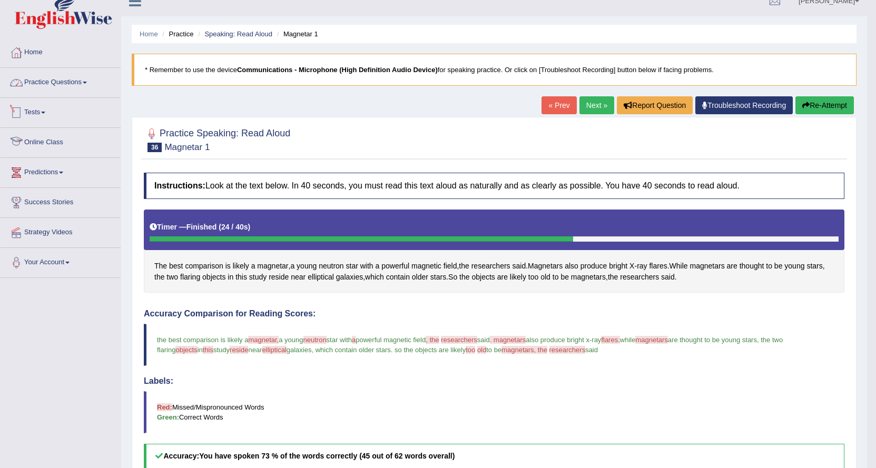
click at [82, 77] on link "Practice Questions" at bounding box center [61, 81] width 120 height 26
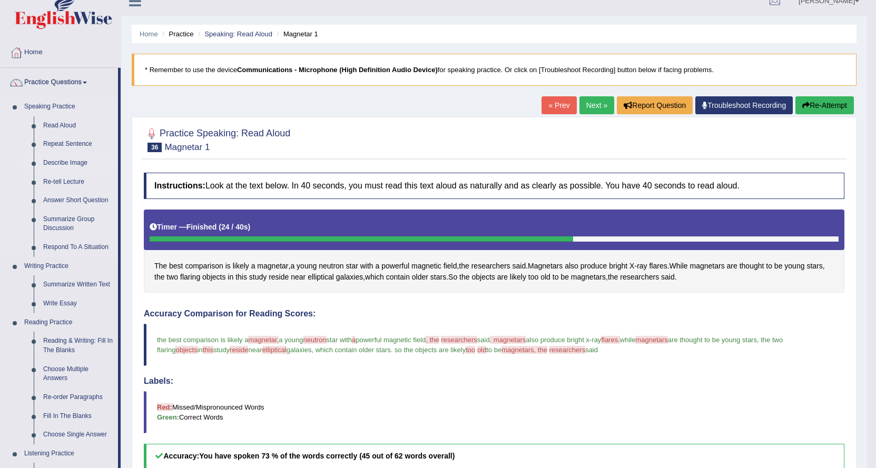
click at [71, 159] on link "Describe Image" at bounding box center [78, 163] width 80 height 19
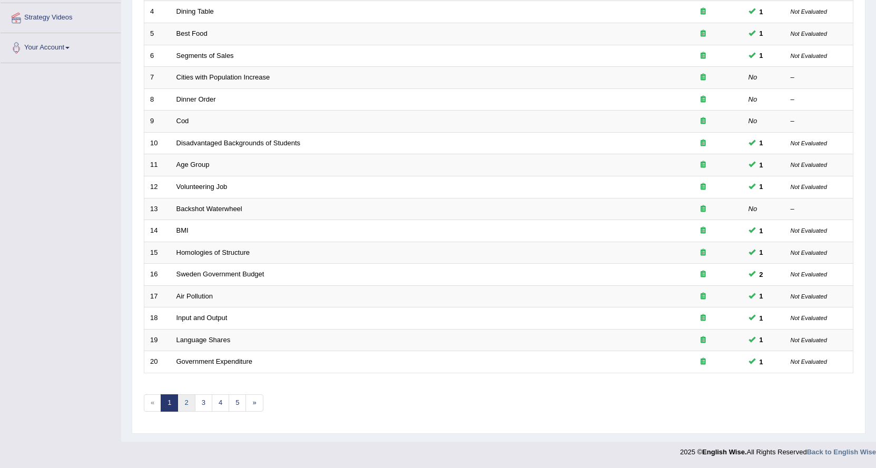
click at [184, 398] on link "2" at bounding box center [186, 403] width 17 height 17
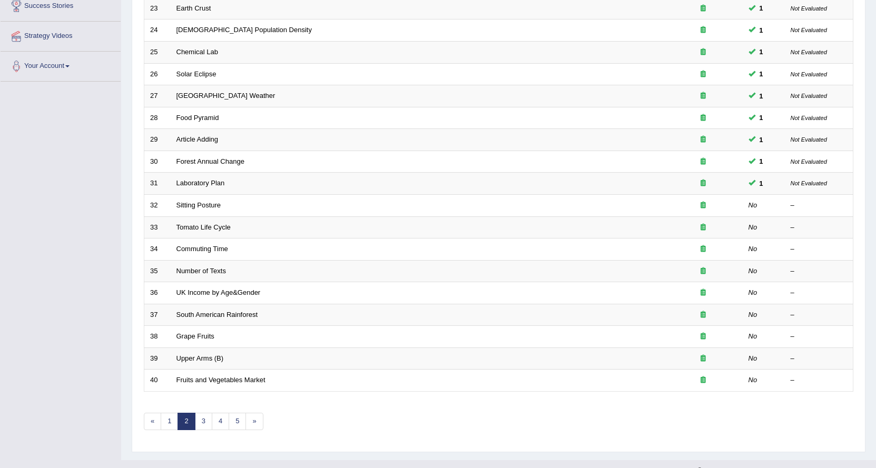
scroll to position [229, 0]
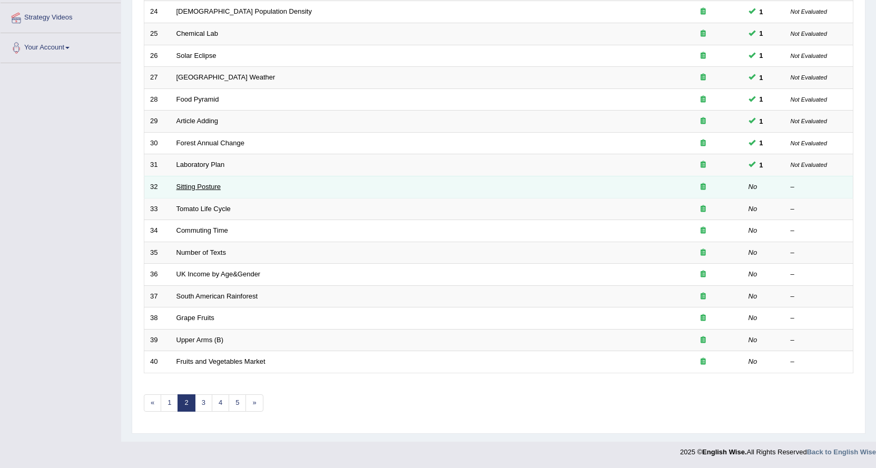
click at [185, 184] on link "Sitting Posture" at bounding box center [198, 187] width 45 height 8
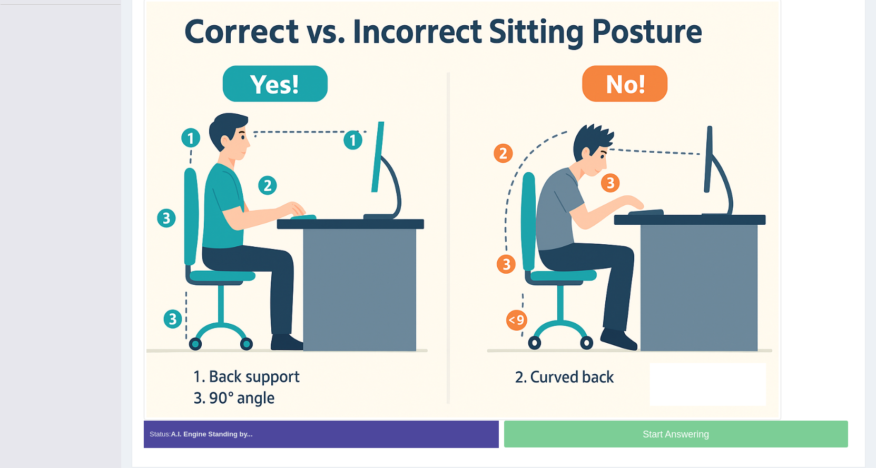
scroll to position [269, 0]
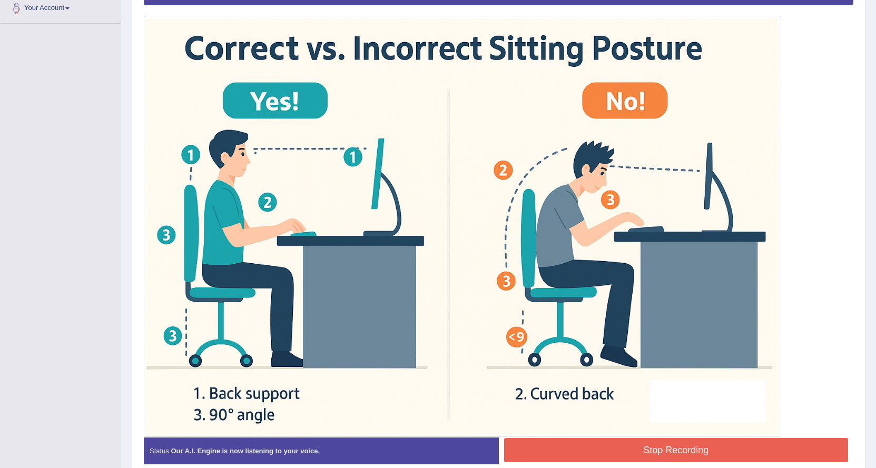
click at [595, 449] on button "Stop Recording" at bounding box center [676, 450] width 344 height 24
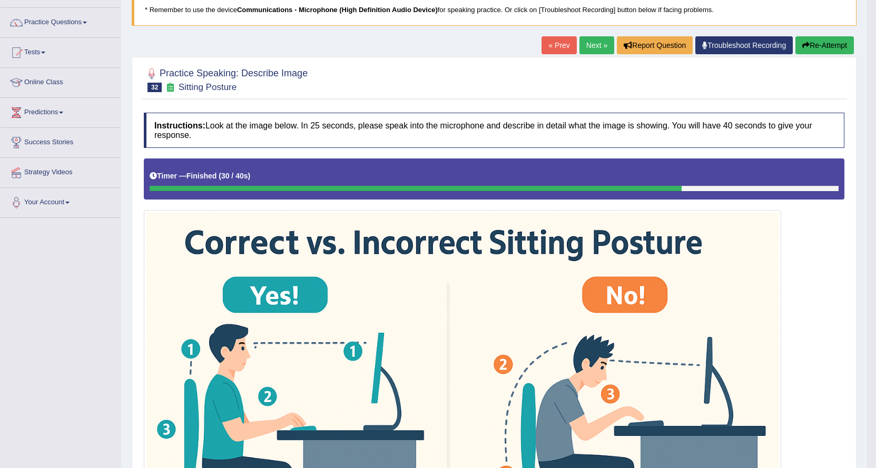
scroll to position [58, 0]
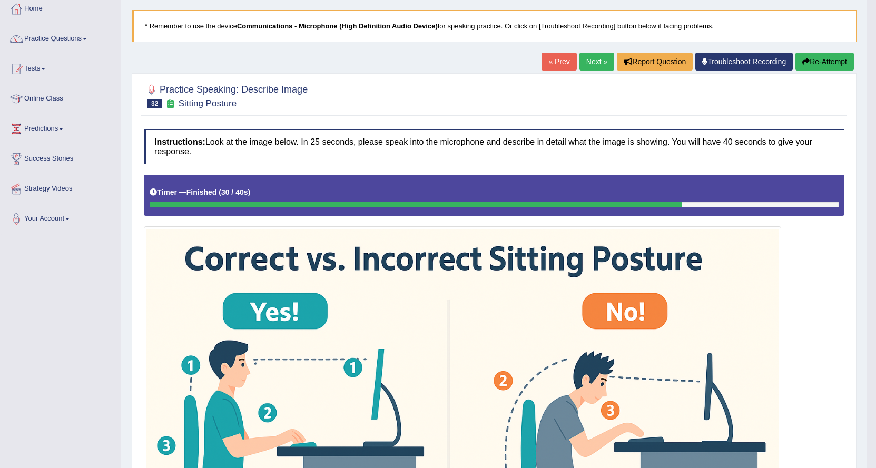
click at [592, 60] on link "Next »" at bounding box center [596, 62] width 35 height 18
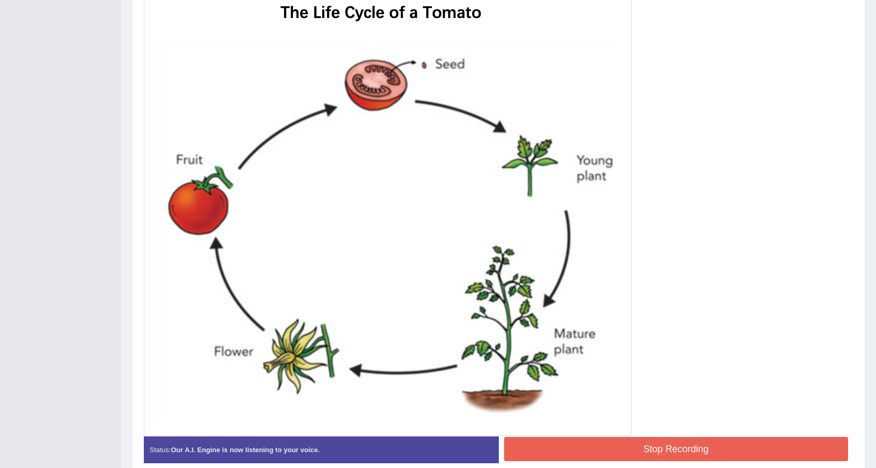
scroll to position [345, 0]
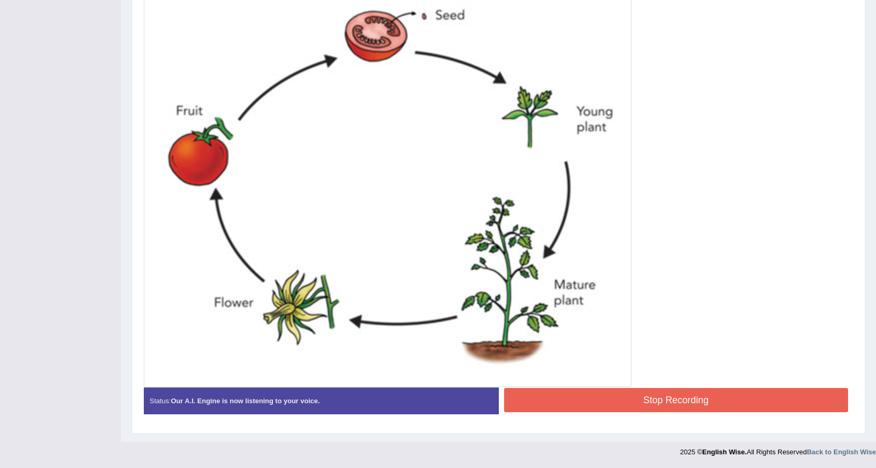
click at [650, 396] on button "Stop Recording" at bounding box center [676, 400] width 344 height 24
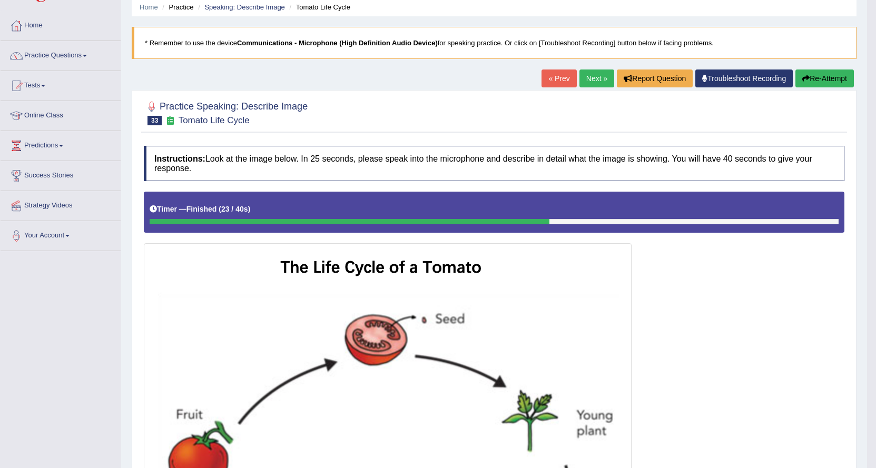
scroll to position [0, 0]
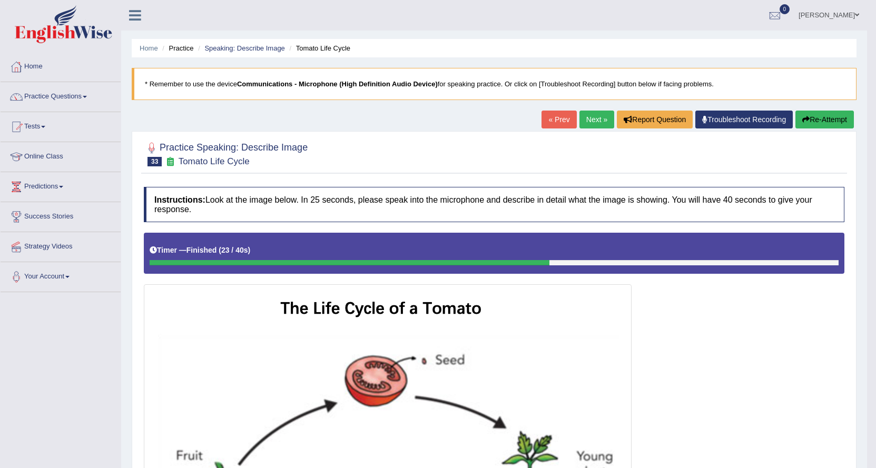
click at [582, 114] on link "Next »" at bounding box center [596, 120] width 35 height 18
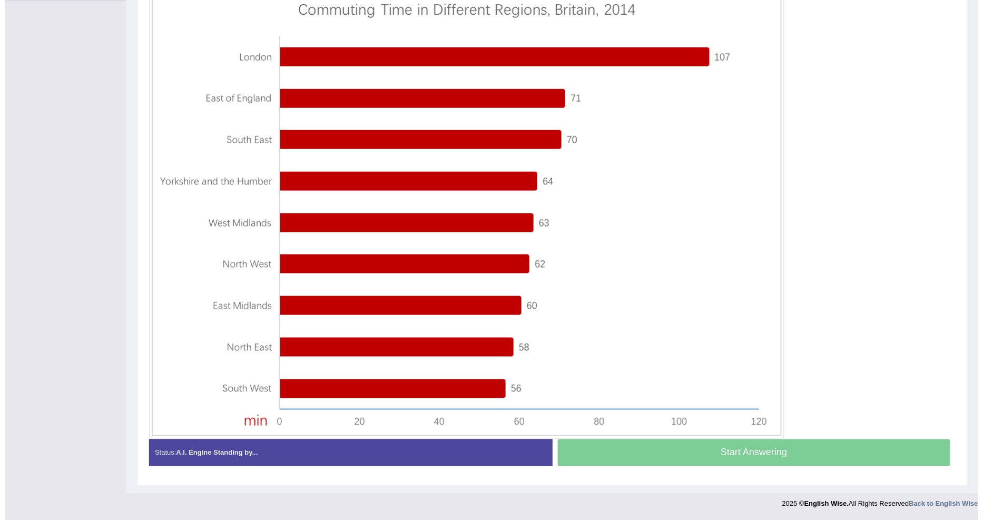
scroll to position [289, 0]
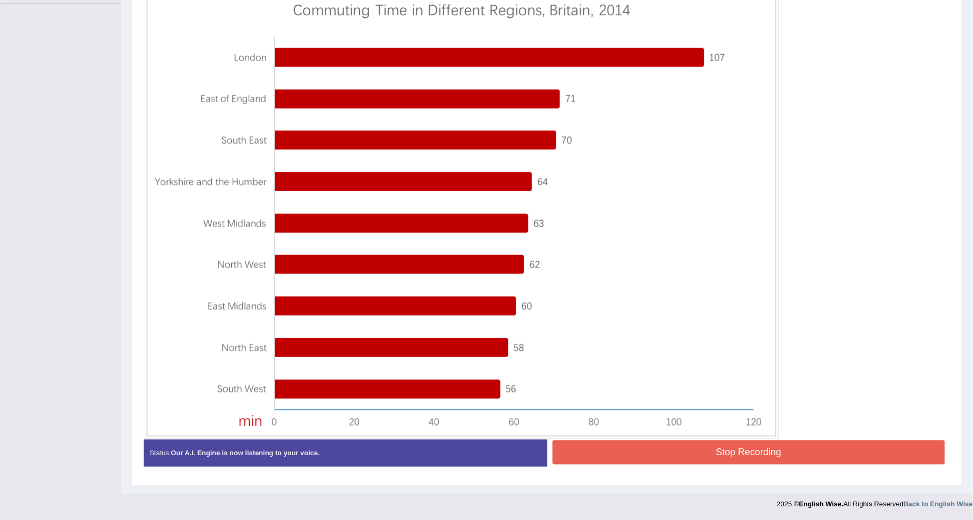
click at [654, 453] on button "Stop Recording" at bounding box center [749, 452] width 393 height 24
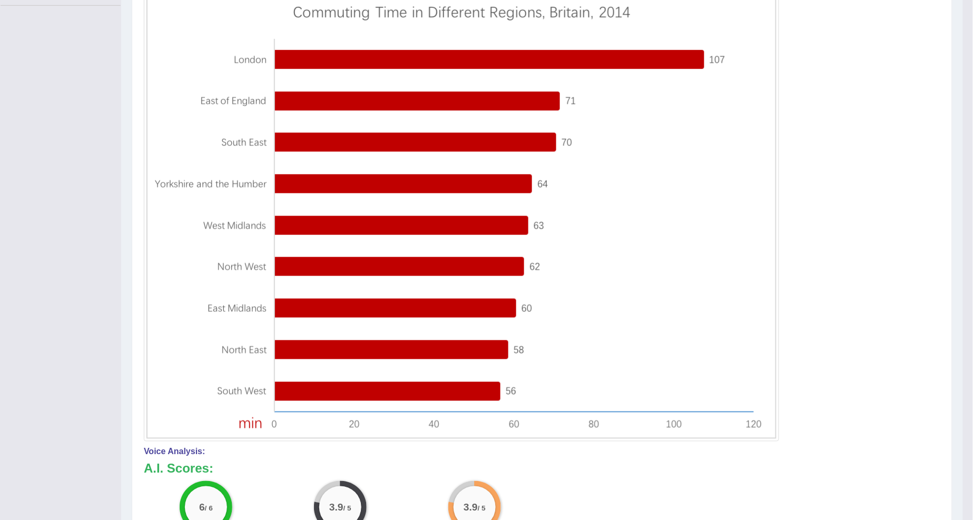
scroll to position [117, 0]
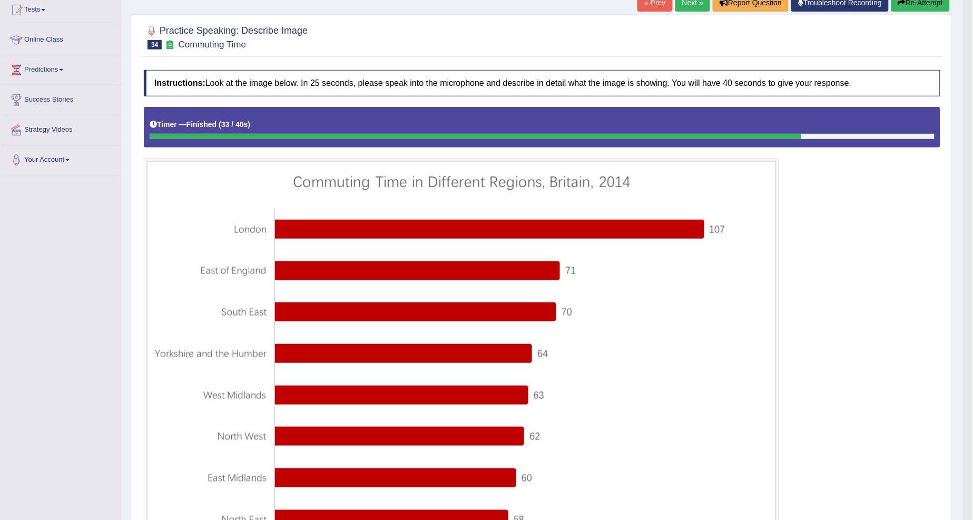
click at [692, 0] on link "Next »" at bounding box center [692, 3] width 35 height 18
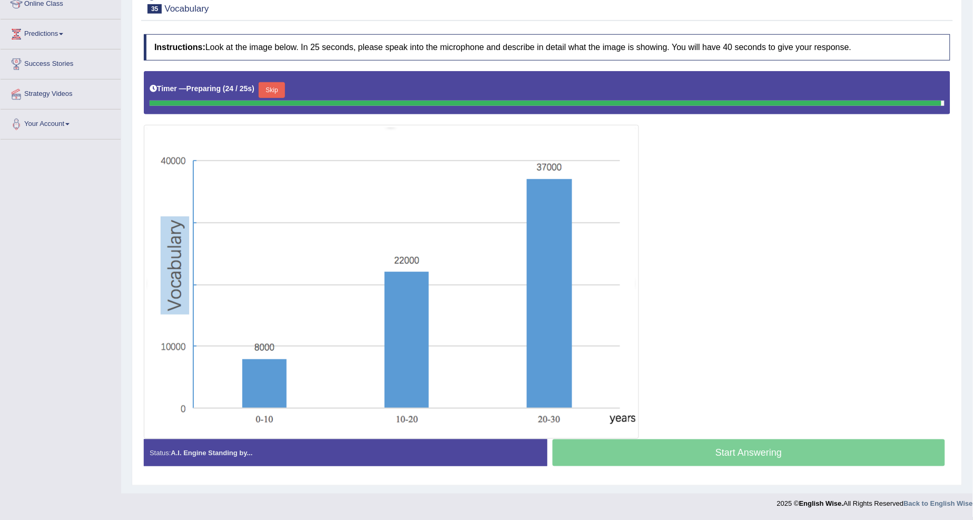
scroll to position [150, 0]
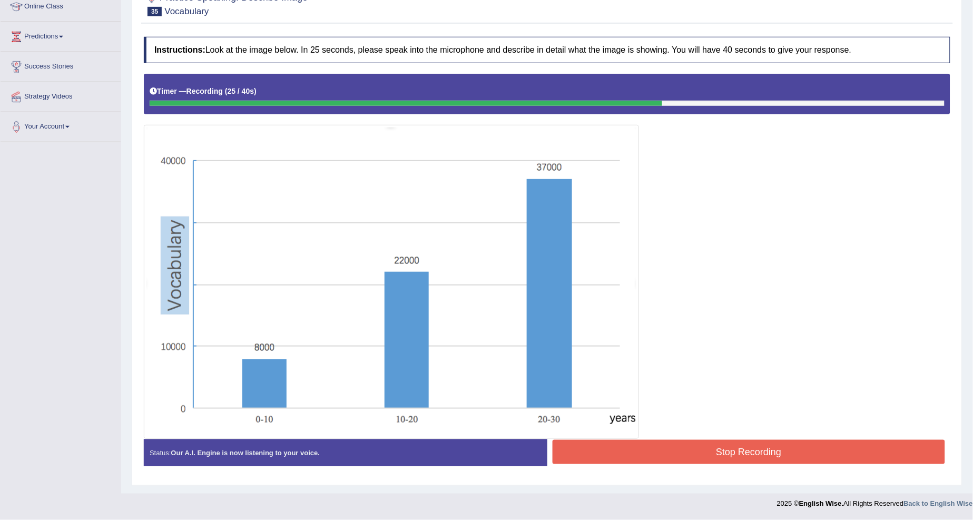
click at [645, 450] on button "Stop Recording" at bounding box center [749, 452] width 393 height 24
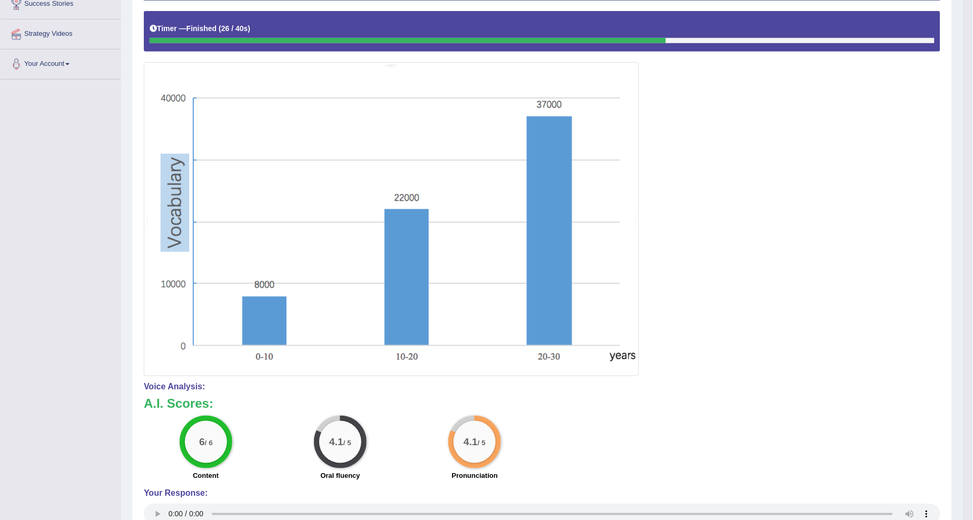
scroll to position [70, 0]
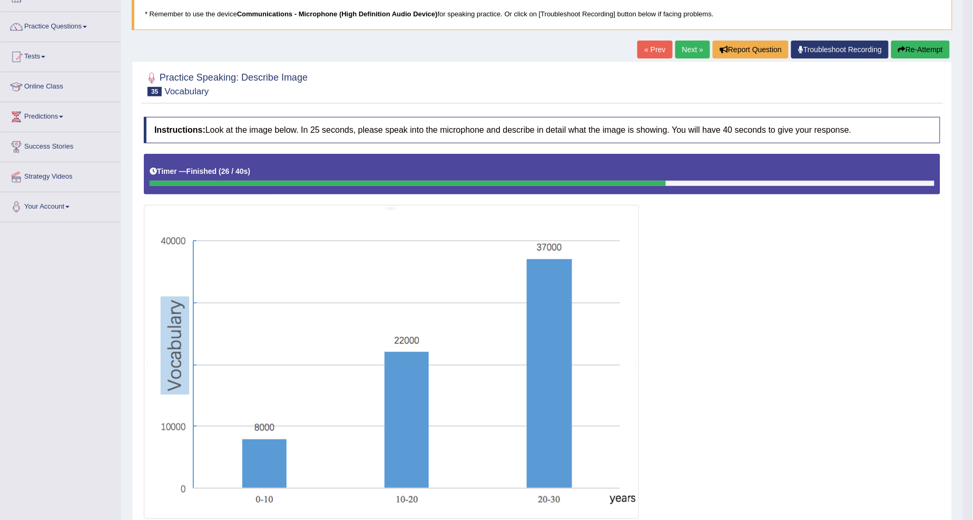
click at [681, 44] on link "Next »" at bounding box center [692, 50] width 35 height 18
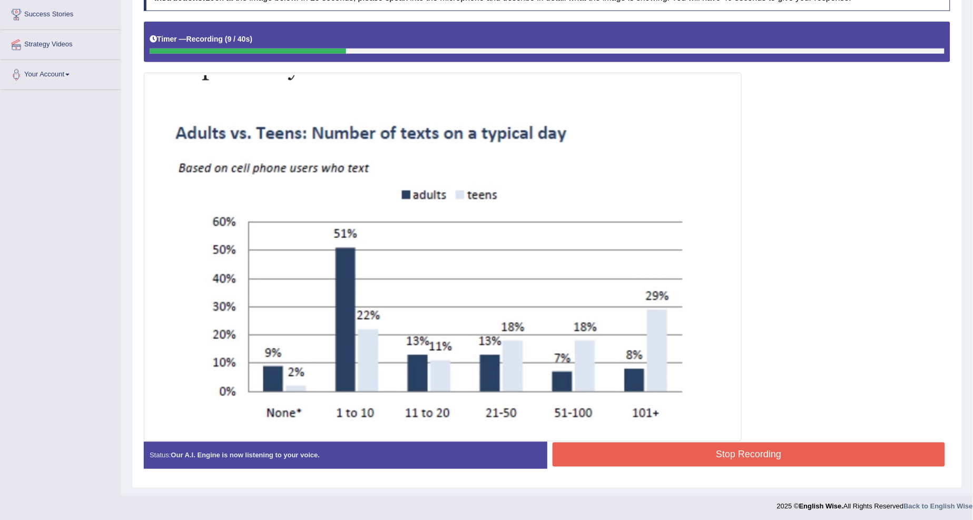
click at [405, 403] on img at bounding box center [442, 256] width 593 height 363
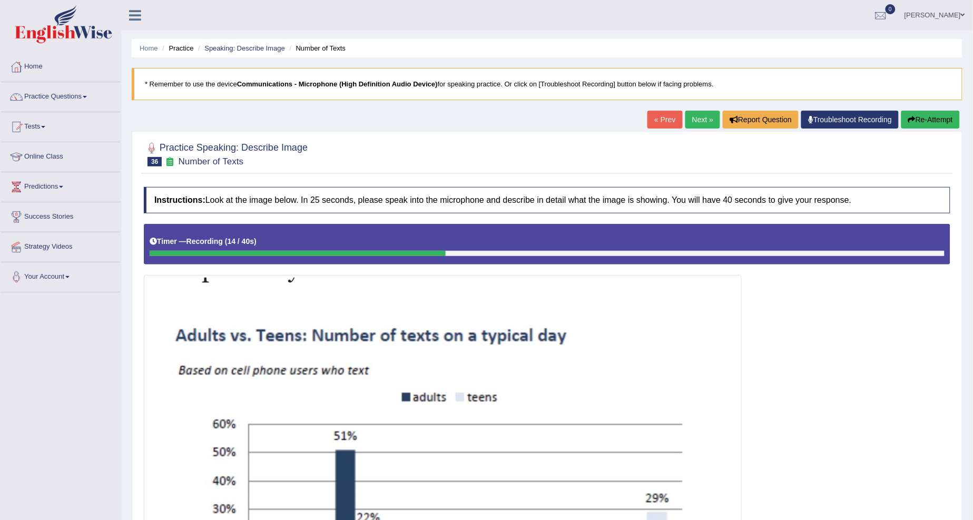
click at [915, 116] on button "Re-Attempt" at bounding box center [930, 120] width 58 height 18
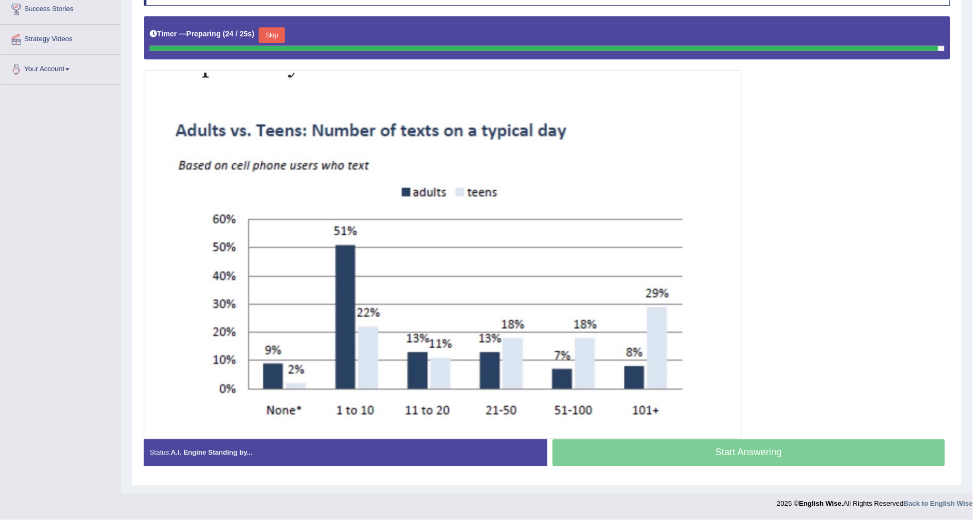
scroll to position [204, 0]
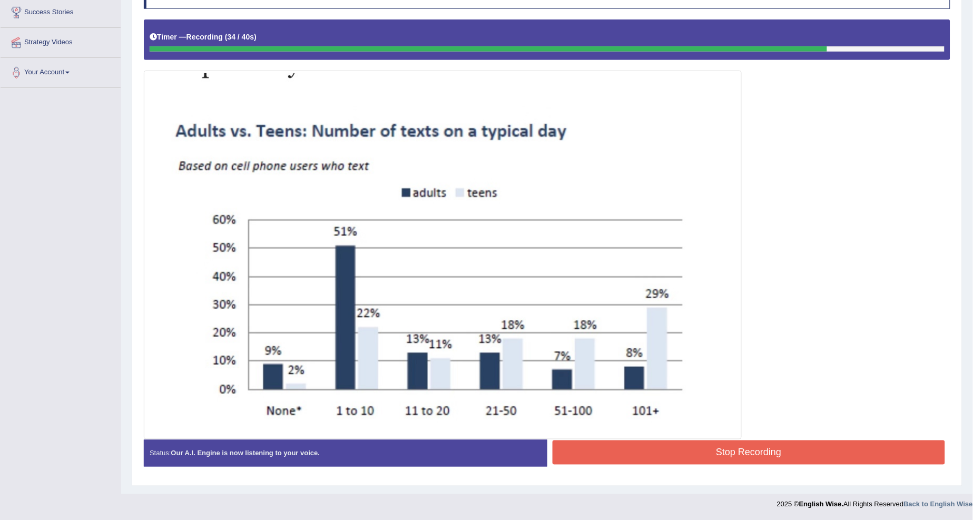
click at [734, 450] on button "Stop Recording" at bounding box center [749, 452] width 393 height 24
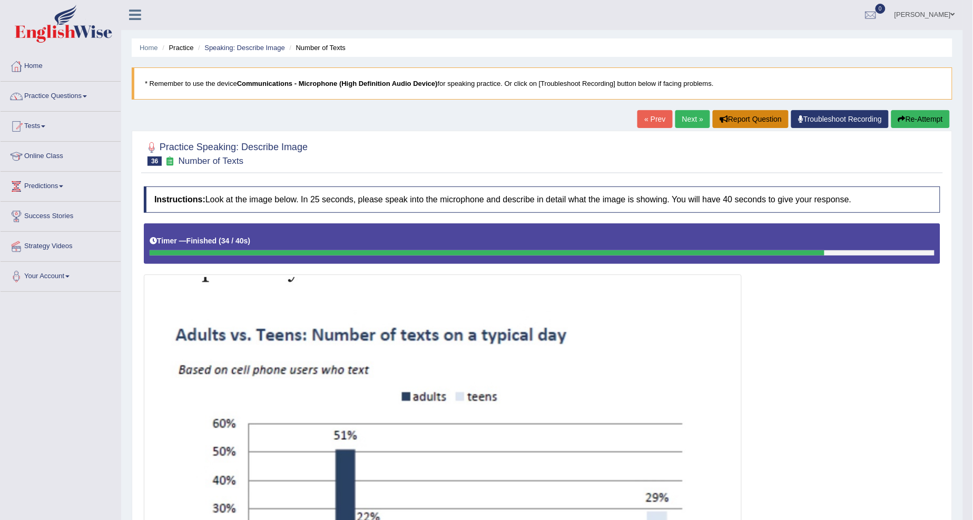
scroll to position [0, 0]
click at [684, 116] on link "Next »" at bounding box center [692, 120] width 35 height 18
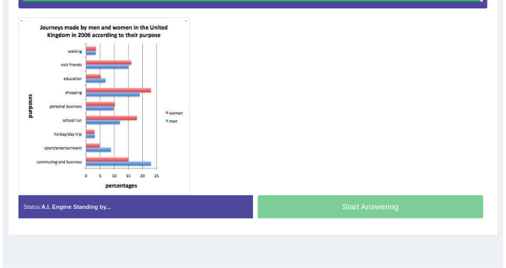
scroll to position [254, 0]
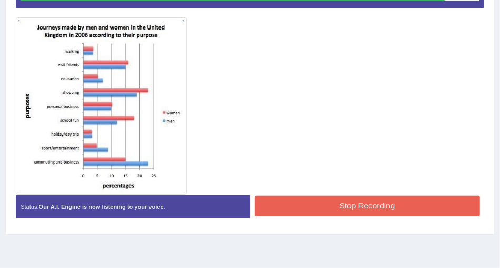
click at [322, 203] on button "Stop Recording" at bounding box center [367, 205] width 225 height 21
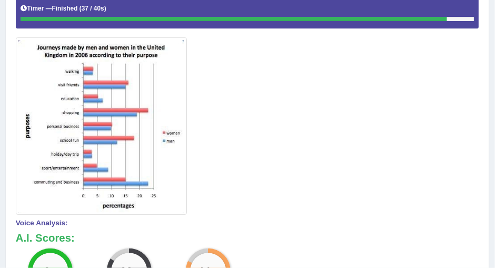
scroll to position [438, 0]
